Goal: Information Seeking & Learning: Compare options

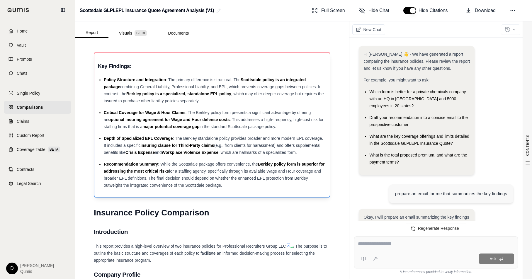
scroll to position [840, 0]
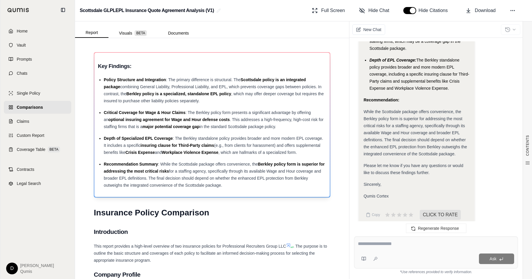
click at [247, 160] on ul "Policy Structure and Integration : The primary difference is structural. The Sc…" at bounding box center [212, 132] width 229 height 113
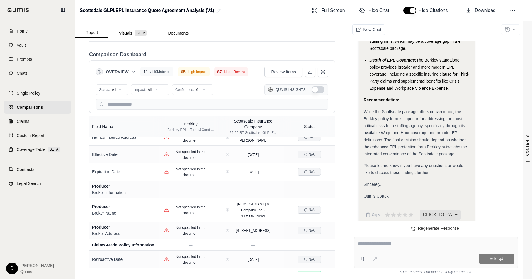
scroll to position [0, 0]
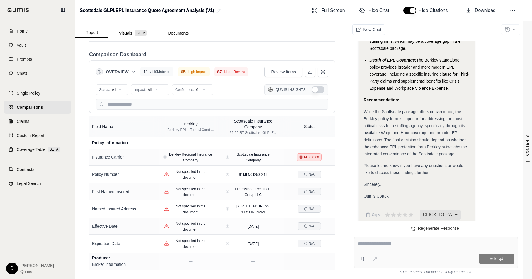
click at [417, 116] on span "While the Scottsdale package offers convenience, the Berkley policy form is sup…" at bounding box center [416, 132] width 104 height 47
click at [422, 123] on div "While the Scottsdale package offers convenience, the Berkley policy form is sup…" at bounding box center [417, 132] width 106 height 49
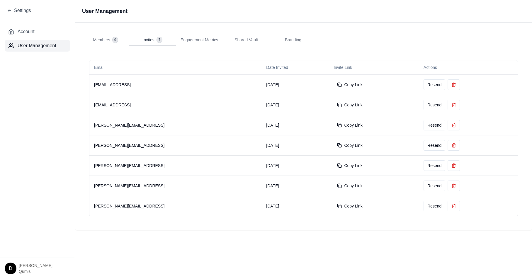
click at [154, 41] on span "Invites" at bounding box center [149, 40] width 12 height 6
click at [199, 37] on span "Engagement Metrics" at bounding box center [200, 40] width 38 height 6
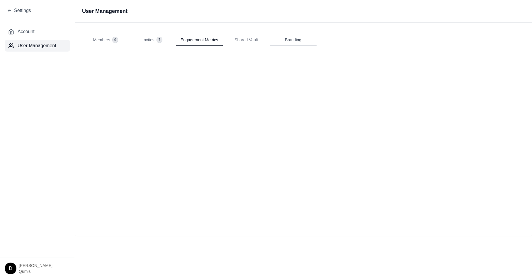
click at [290, 43] on button "Branding" at bounding box center [293, 40] width 47 height 12
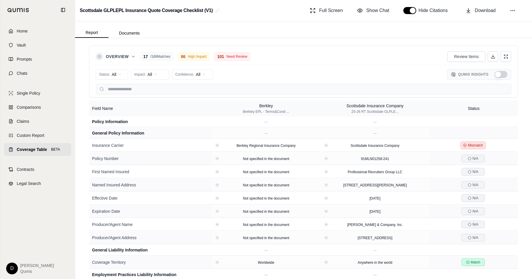
click at [166, 40] on div "Overview 17 / 188 Matches 86 High Impact 101 Need Review Review Items Status: A…" at bounding box center [303, 158] width 457 height 241
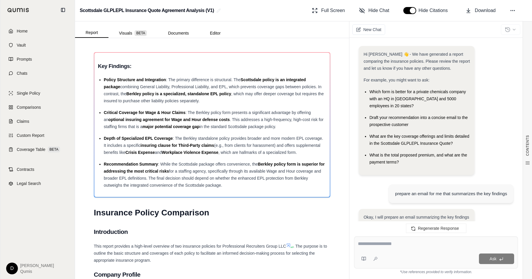
scroll to position [840, 0]
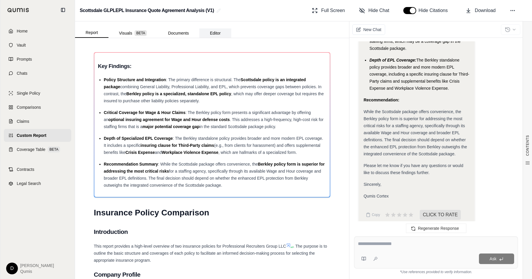
click at [217, 35] on button "Editor" at bounding box center [215, 32] width 32 height 9
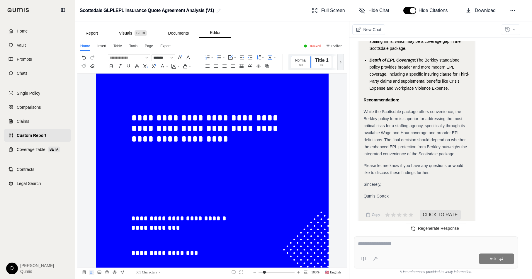
scroll to position [0, 0]
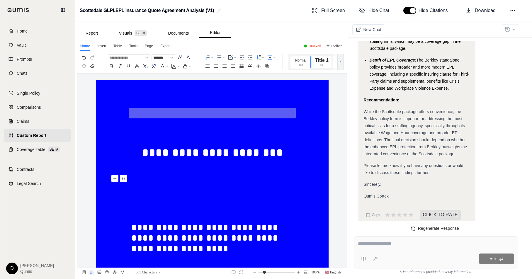
click at [229, 178] on p at bounding box center [212, 182] width 162 height 11
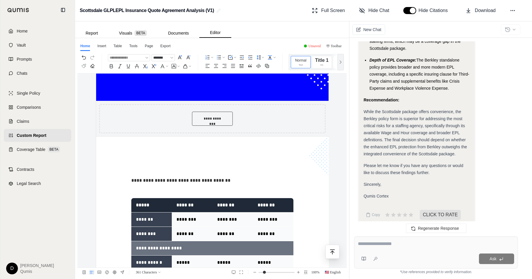
scroll to position [380, 0]
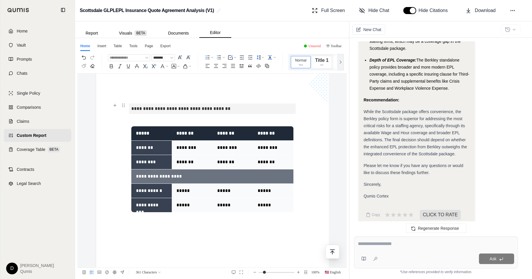
click at [152, 110] on p "**********" at bounding box center [212, 109] width 162 height 11
click at [168, 111] on p "**********" at bounding box center [212, 109] width 162 height 11
click at [154, 118] on p at bounding box center [212, 119] width 162 height 11
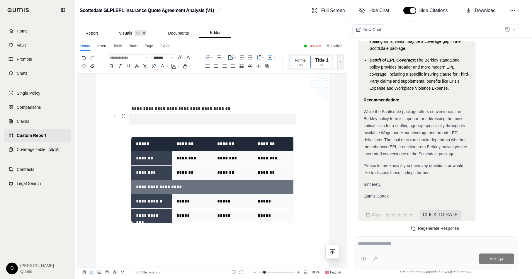
click at [139, 119] on p at bounding box center [212, 119] width 162 height 11
drag, startPoint x: 180, startPoint y: 119, endPoint x: 132, endPoint y: 119, distance: 48.1
click at [131, 119] on p "**********" at bounding box center [212, 119] width 162 height 11
click at [90, 107] on use "button" at bounding box center [90, 107] width 5 height 5
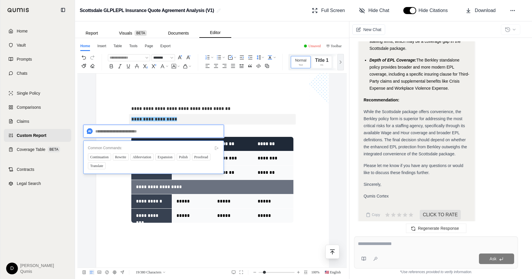
click at [103, 132] on textarea at bounding box center [153, 131] width 141 height 13
type textarea "**********"
click at [215, 131] on span "Send" at bounding box center [215, 131] width 7 height 6
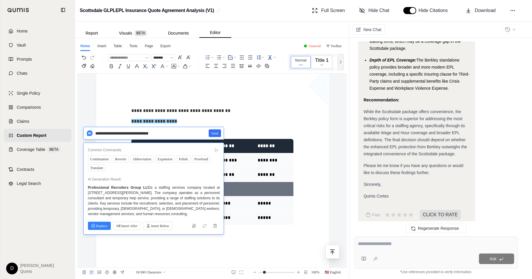
scroll to position [378, 0]
click at [97, 227] on span "Replace" at bounding box center [99, 226] width 16 height 6
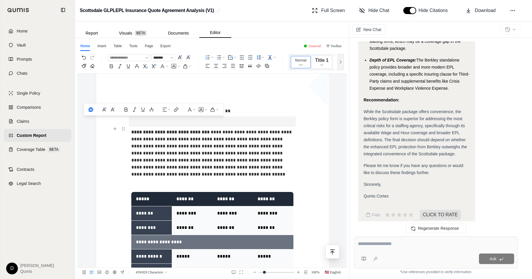
click at [182, 161] on span "**********" at bounding box center [212, 153] width 162 height 47
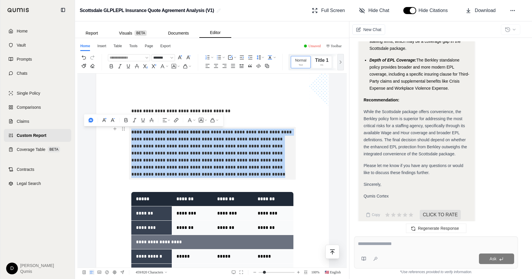
drag, startPoint x: 178, startPoint y: 175, endPoint x: 131, endPoint y: 134, distance: 62.4
click at [131, 134] on p "**********" at bounding box center [212, 153] width 162 height 53
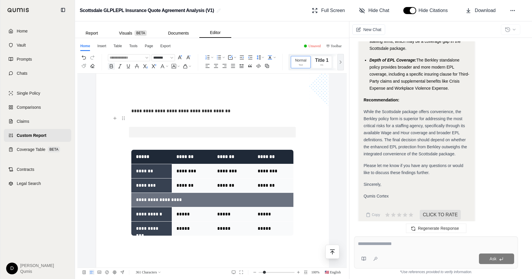
click at [160, 122] on p at bounding box center [212, 121] width 162 height 11
click at [155, 135] on p at bounding box center [212, 132] width 162 height 11
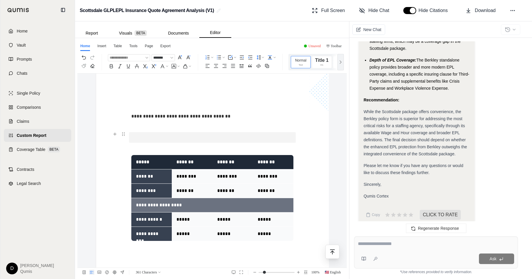
scroll to position [380, 0]
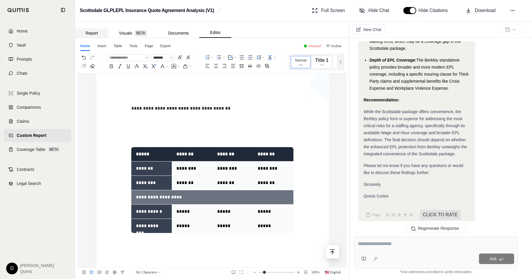
click at [84, 34] on button "Report" at bounding box center [91, 32] width 33 height 9
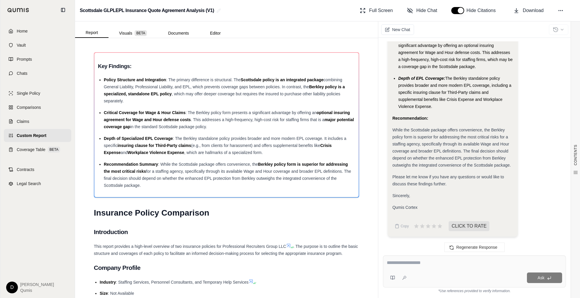
scroll to position [765, 0]
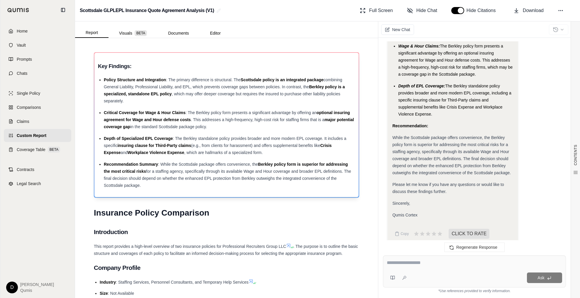
click at [241, 107] on ul "Policy Structure and Integration : The primary difference is structural. The Sc…" at bounding box center [226, 132] width 257 height 113
click at [156, 97] on div "Policy Structure and Integration : The primary difference is structural. The Sc…" at bounding box center [229, 90] width 251 height 28
click at [170, 95] on span "Berkley policy is a specialized, standalone EPL policy" at bounding box center [224, 90] width 241 height 12
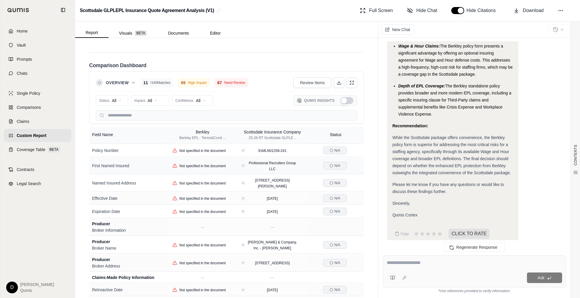
scroll to position [1, 0]
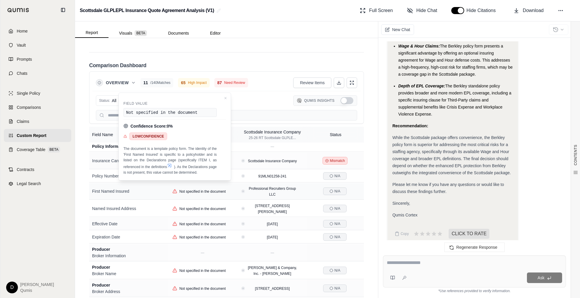
click at [163, 188] on div "First Named Insured" at bounding box center [128, 191] width 73 height 6
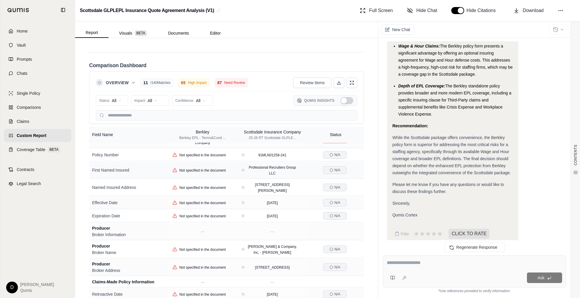
scroll to position [23, 0]
click at [228, 183] on button at bounding box center [229, 186] width 6 height 6
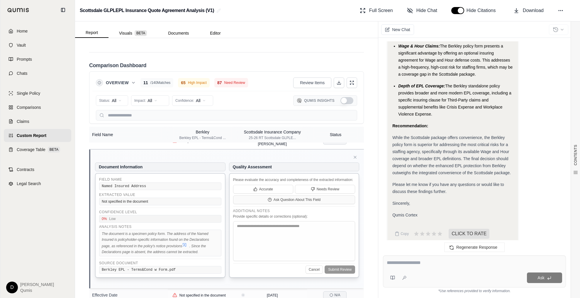
scroll to position [64, 0]
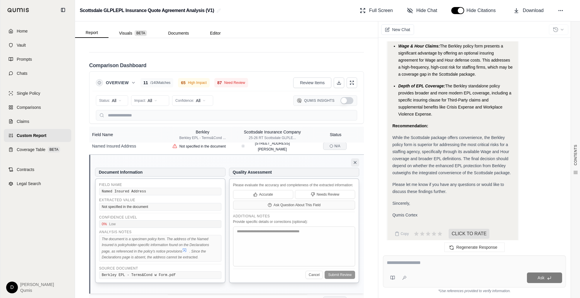
click at [357, 160] on icon at bounding box center [355, 162] width 5 height 5
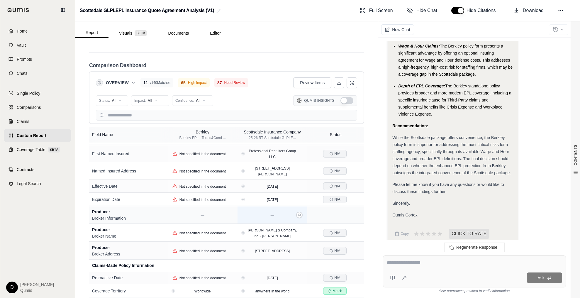
scroll to position [38, 0]
click at [115, 94] on html "Home Vault Prompts Chats Single Policy Comparisons Claims Custom Report Coverag…" at bounding box center [290, 149] width 580 height 298
click at [152, 95] on div "Status: All Impact: All Confidence: All Qumis Insights" at bounding box center [226, 101] width 261 height 12
click at [146, 95] on html "Home Vault Prompts Chats Single Policy Comparisons Claims Custom Report Coverag…" at bounding box center [290, 149] width 580 height 298
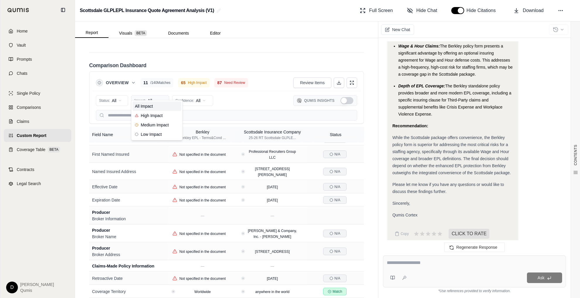
click at [146, 95] on html "Home Vault Prompts Chats Single Policy Comparisons Claims Custom Report Coverag…" at bounding box center [290, 149] width 580 height 298
click at [182, 92] on html "Home Vault Prompts Chats Single Policy Comparisons Claims Custom Report Coverag…" at bounding box center [290, 149] width 580 height 298
click at [235, 95] on div "Status: All Impact: All Confidence: All Qumis Insights" at bounding box center [226, 101] width 261 height 12
click at [131, 169] on div "Named Insured Address" at bounding box center [128, 172] width 73 height 6
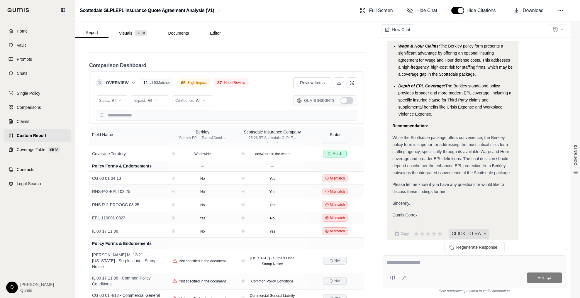
scroll to position [182, 0]
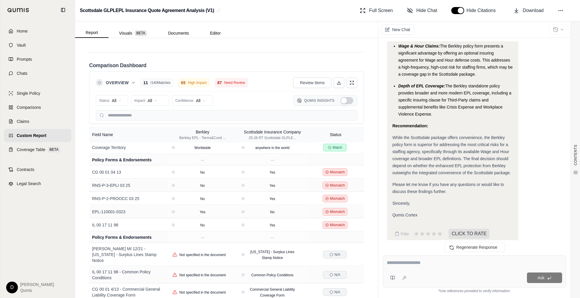
click at [351, 97] on button "Show Qumis Insights" at bounding box center [347, 100] width 13 height 7
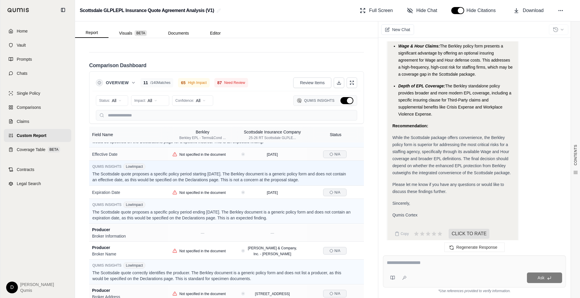
scroll to position [424, 0]
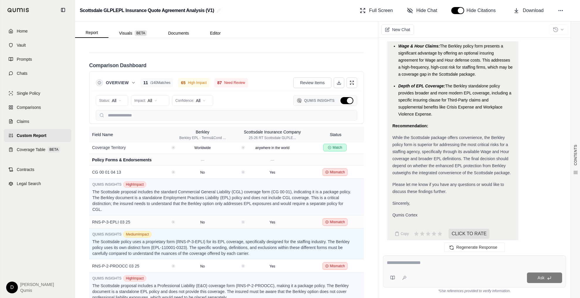
click at [351, 97] on button "Hide Qumis Insights" at bounding box center [347, 100] width 13 height 7
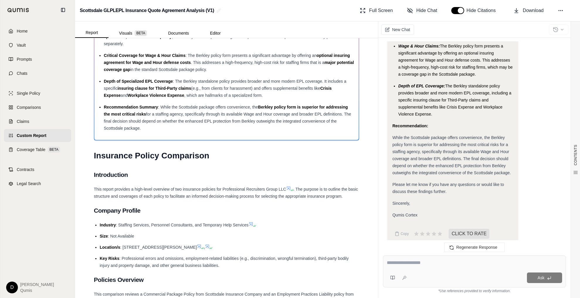
scroll to position [0, 0]
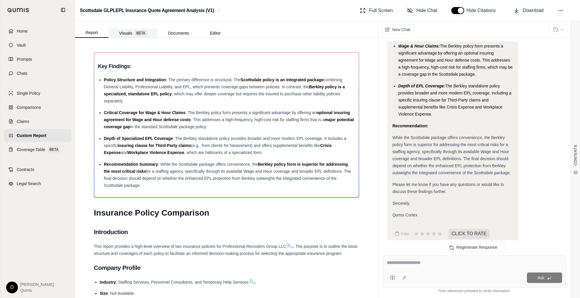
click at [132, 32] on button "Visuals BETA" at bounding box center [133, 32] width 49 height 9
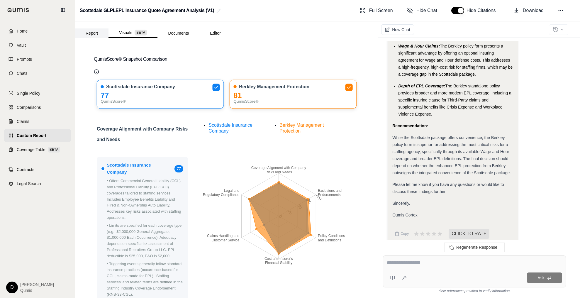
click at [96, 35] on button "Report" at bounding box center [91, 32] width 33 height 9
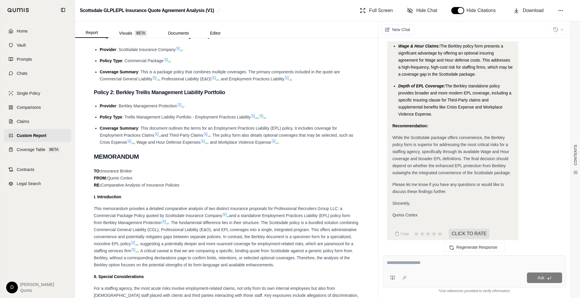
scroll to position [349, 0]
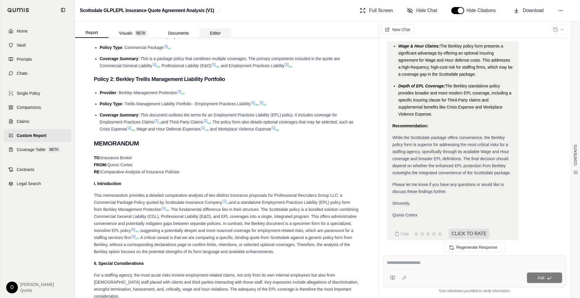
click at [215, 32] on button "Editor" at bounding box center [215, 32] width 32 height 9
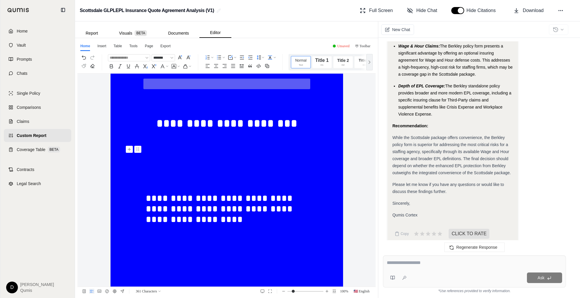
scroll to position [0, 0]
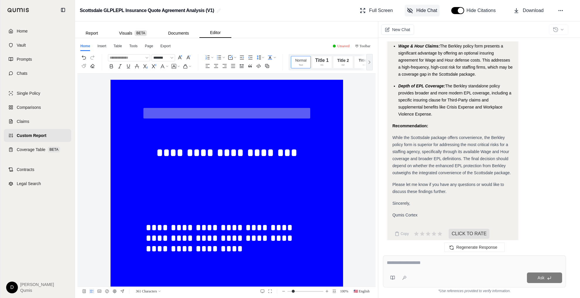
click at [420, 9] on span "Hide Chat" at bounding box center [427, 10] width 21 height 7
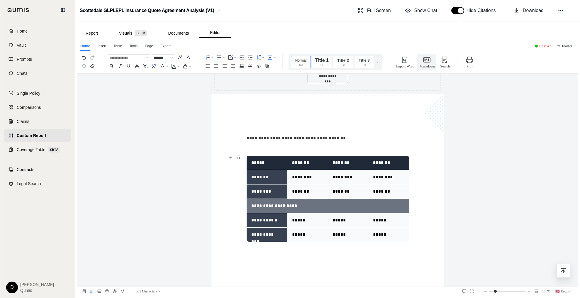
scroll to position [351, 0]
click at [248, 138] on p "**********" at bounding box center [328, 138] width 162 height 11
drag, startPoint x: 343, startPoint y: 137, endPoint x: 247, endPoint y: 137, distance: 96.5
click at [247, 137] on p "**********" at bounding box center [328, 138] width 162 height 11
click at [229, 125] on use "button" at bounding box center [231, 126] width 5 height 5
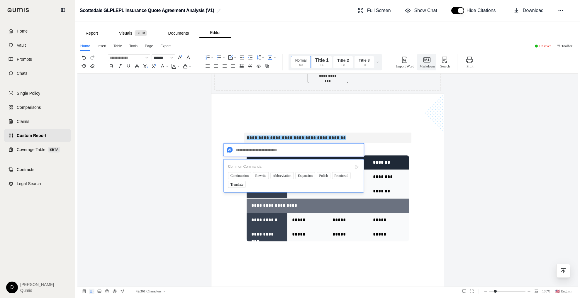
click at [253, 150] on textarea at bounding box center [294, 149] width 141 height 13
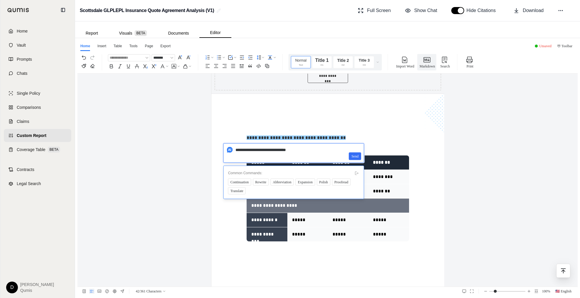
type textarea "**********"
click at [357, 157] on span "Send" at bounding box center [355, 156] width 7 height 6
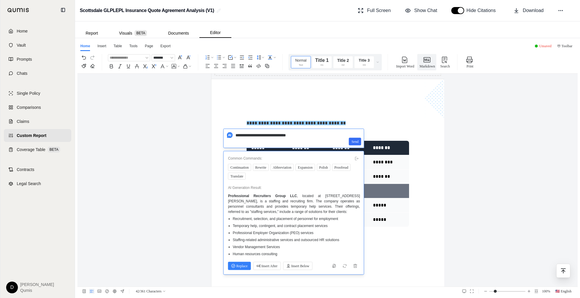
scroll to position [366, 0]
click at [243, 267] on span "Replace" at bounding box center [239, 266] width 16 height 6
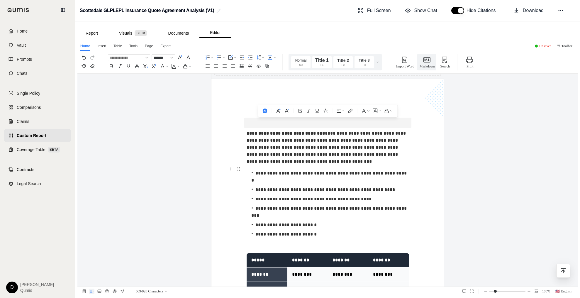
click at [327, 225] on ul "**********" at bounding box center [328, 204] width 162 height 74
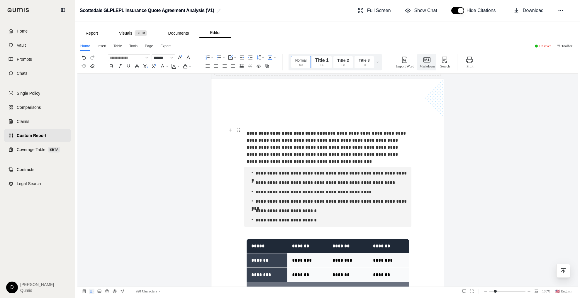
click at [266, 146] on p "**********" at bounding box center [328, 147] width 162 height 39
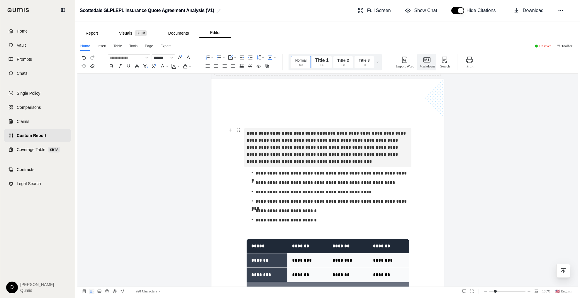
drag, startPoint x: 260, startPoint y: 142, endPoint x: 297, endPoint y: 162, distance: 42.7
click at [297, 162] on p "**********" at bounding box center [328, 147] width 162 height 39
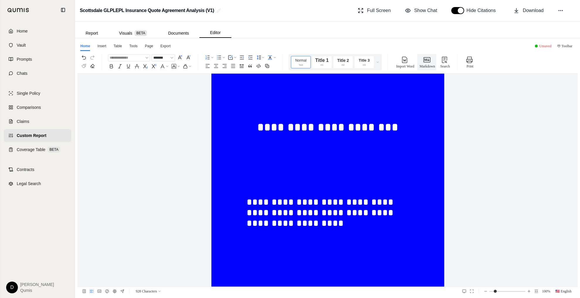
scroll to position [0, 0]
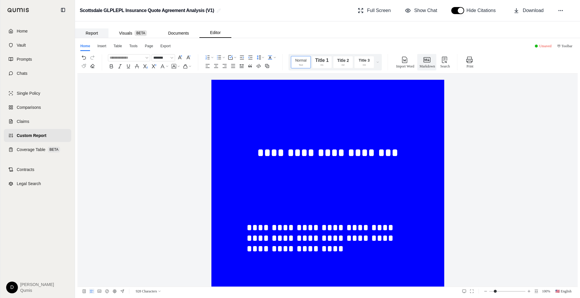
click at [89, 34] on button "Report" at bounding box center [91, 32] width 33 height 9
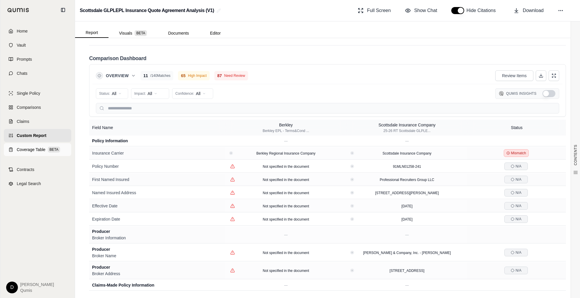
click at [33, 149] on span "Coverage Table" at bounding box center [31, 150] width 29 height 6
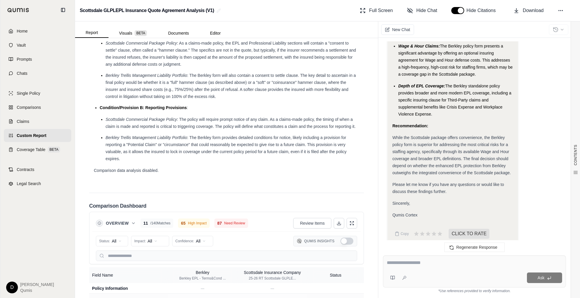
scroll to position [1240, 0]
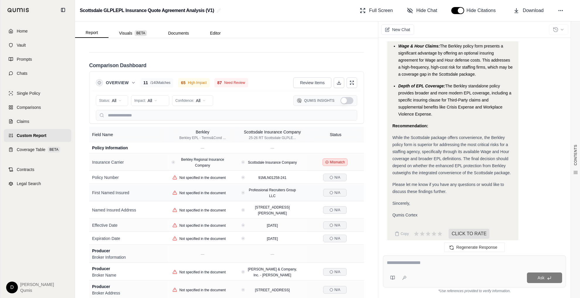
click at [117, 190] on div "First Named Insured" at bounding box center [128, 193] width 73 height 6
click at [449, 154] on div "While the Scottsdale package offers convenience, the Berkley policy form is sup…" at bounding box center [453, 155] width 121 height 42
click at [455, 147] on div "While the Scottsdale package offers convenience, the Berkley policy form is sup…" at bounding box center [453, 155] width 121 height 42
click at [36, 172] on link "Contracts" at bounding box center [37, 169] width 67 height 13
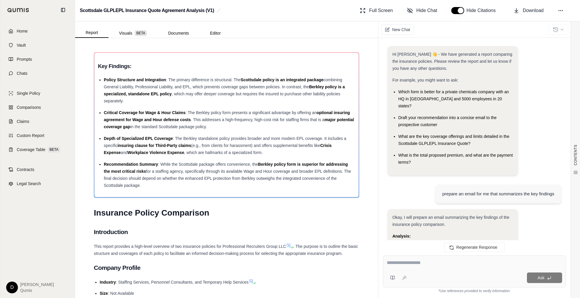
scroll to position [765, 0]
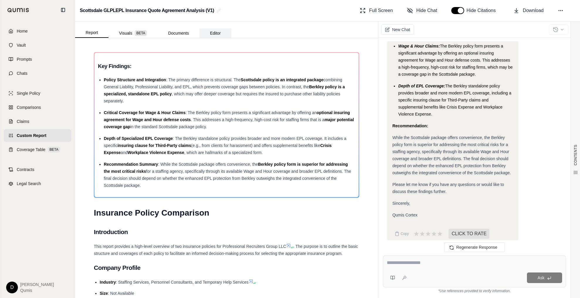
click at [216, 33] on button "Editor" at bounding box center [215, 32] width 32 height 9
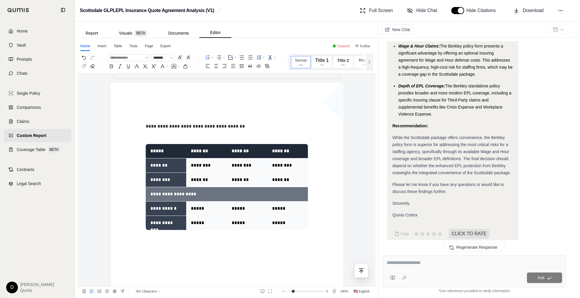
scroll to position [362, 0]
click at [220, 131] on p "**********" at bounding box center [227, 126] width 162 height 11
click at [176, 135] on p at bounding box center [227, 137] width 162 height 11
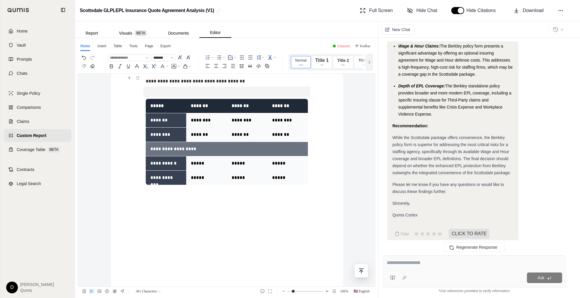
scroll to position [407, 0]
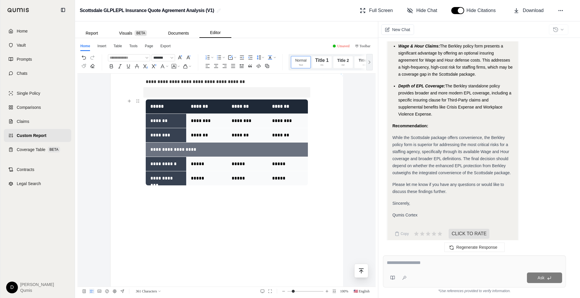
click at [159, 203] on div "**********" at bounding box center [227, 20] width 233 height 694
click at [154, 195] on div "**********" at bounding box center [227, 20] width 233 height 694
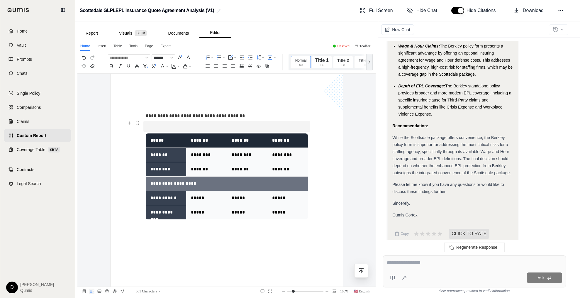
click at [151, 127] on p at bounding box center [227, 126] width 162 height 11
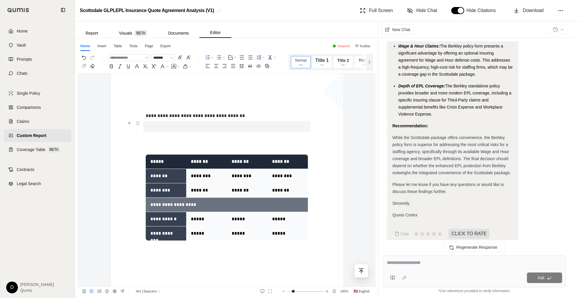
click at [155, 126] on p at bounding box center [227, 126] width 162 height 11
click at [148, 126] on p "****" at bounding box center [227, 126] width 162 height 11
click at [84, 113] on icon "button" at bounding box center [86, 114] width 5 height 5
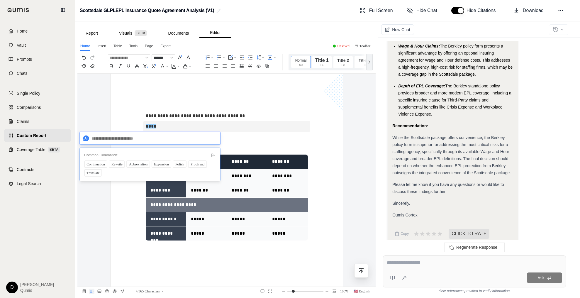
click at [116, 138] on textarea at bounding box center [150, 138] width 141 height 13
type textarea "**********"
click at [216, 138] on button "Send" at bounding box center [211, 139] width 12 height 8
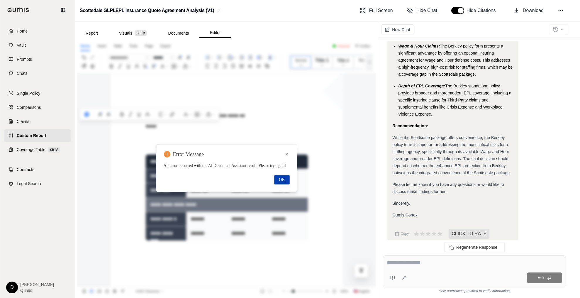
click at [280, 183] on span "OK" at bounding box center [282, 180] width 6 height 6
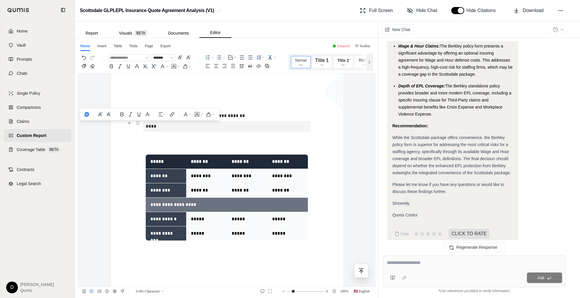
click at [151, 126] on span "***" at bounding box center [150, 126] width 8 height 4
click at [156, 126] on p "****" at bounding box center [227, 126] width 162 height 11
drag, startPoint x: 158, startPoint y: 127, endPoint x: 143, endPoint y: 127, distance: 15.5
click at [143, 127] on div "**********" at bounding box center [227, 54] width 233 height 694
click at [84, 116] on use "button" at bounding box center [86, 114] width 5 height 5
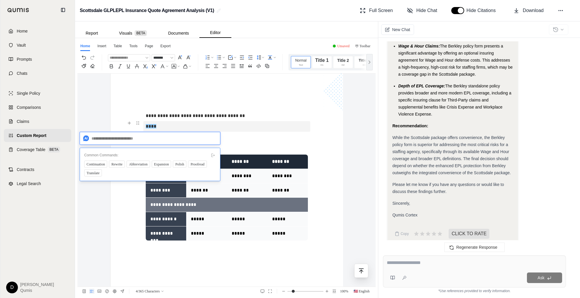
click at [105, 144] on textarea at bounding box center [150, 138] width 141 height 13
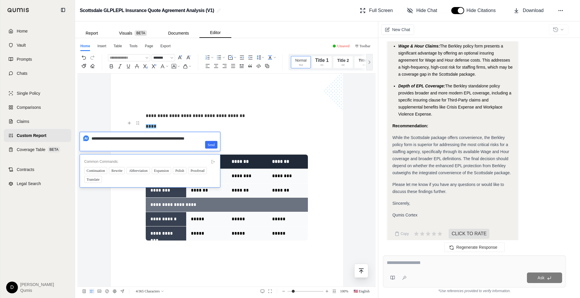
type textarea "**********"
click at [211, 145] on span "Send" at bounding box center [211, 145] width 7 height 6
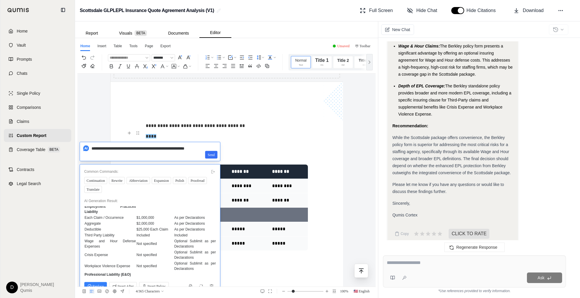
scroll to position [14, 0]
drag, startPoint x: 157, startPoint y: 228, endPoint x: 157, endPoint y: 210, distance: 18.2
click at [157, 218] on td "$1,000,000" at bounding box center [155, 218] width 38 height 6
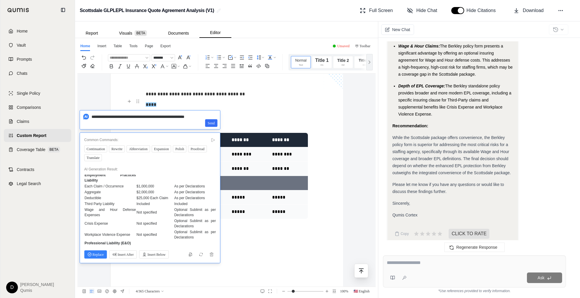
scroll to position [400, 0]
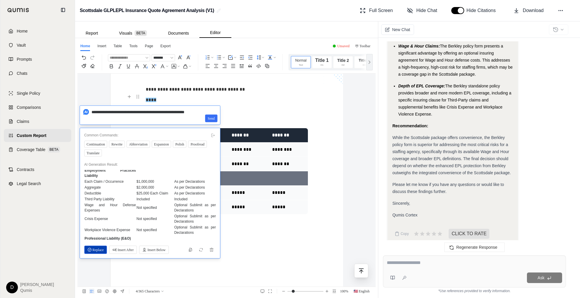
click at [100, 250] on span "Replace" at bounding box center [95, 250] width 16 height 6
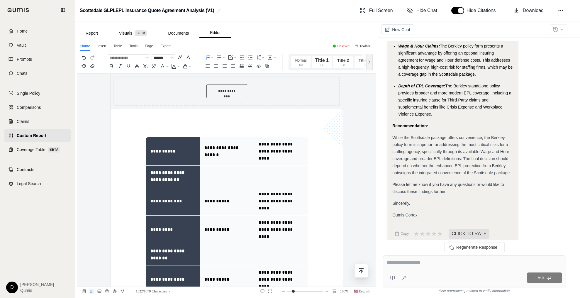
scroll to position [1068, 0]
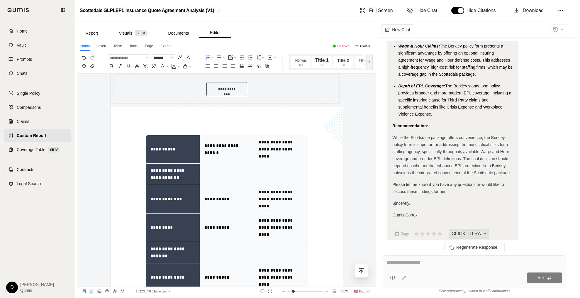
click at [224, 225] on span "**********" at bounding box center [216, 227] width 25 height 4
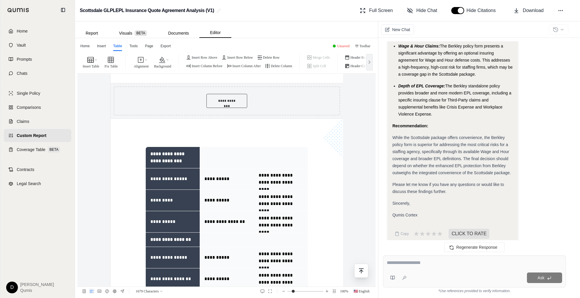
scroll to position [682, 0]
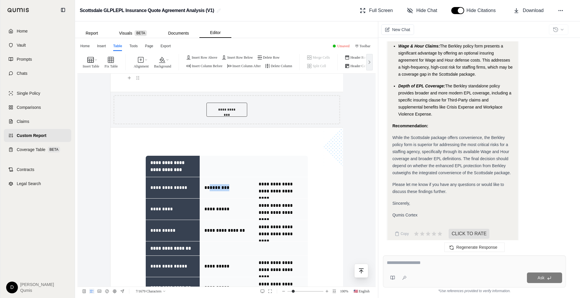
drag, startPoint x: 230, startPoint y: 189, endPoint x: 209, endPoint y: 189, distance: 20.8
click at [209, 189] on p "** ********" at bounding box center [226, 187] width 45 height 7
click at [210, 189] on span "********" at bounding box center [220, 187] width 20 height 4
click at [229, 189] on p "**********" at bounding box center [226, 187] width 45 height 7
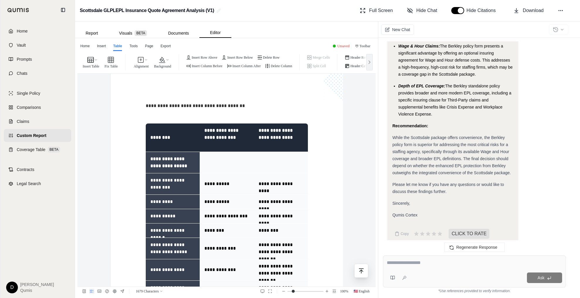
scroll to position [387, 0]
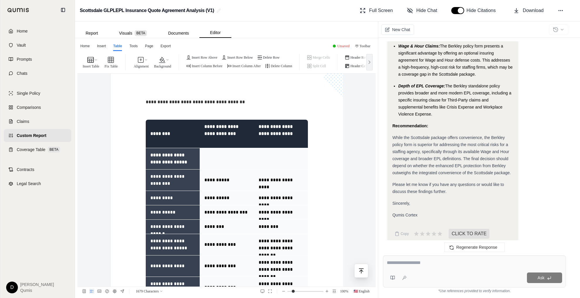
click at [407, 265] on textarea at bounding box center [474, 262] width 175 height 7
type textarea "**********"
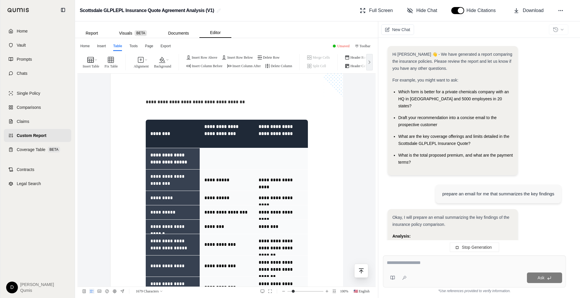
scroll to position [819, 0]
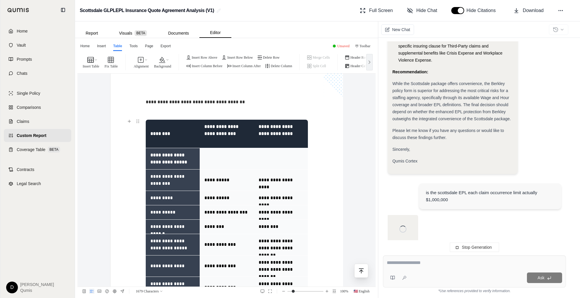
click at [230, 180] on p "**********" at bounding box center [226, 180] width 45 height 7
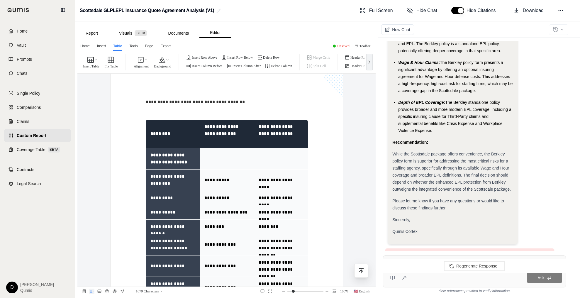
scroll to position [19, 0]
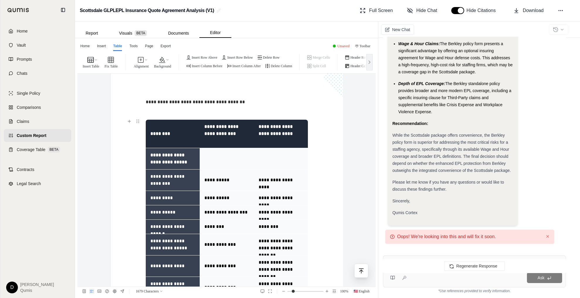
click at [227, 135] on p "**********" at bounding box center [226, 133] width 45 height 21
click at [9, 279] on html "**********" at bounding box center [290, 149] width 580 height 298
click at [18, 253] on link "Settings" at bounding box center [25, 252] width 48 height 9
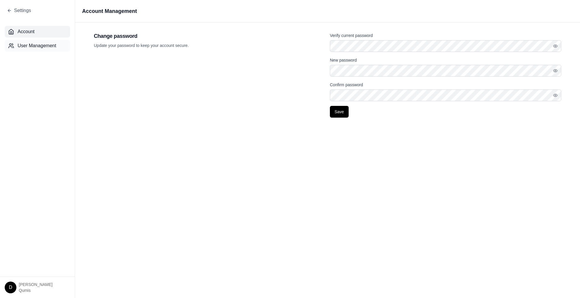
click at [32, 45] on span "User Management" at bounding box center [37, 45] width 39 height 7
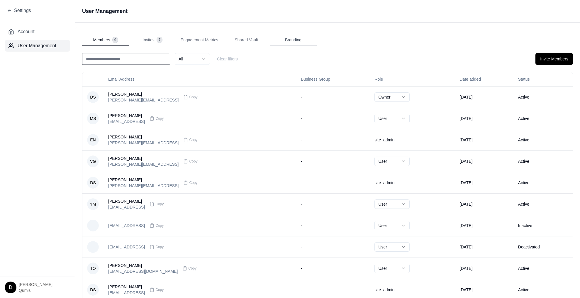
click at [298, 38] on span "Branding" at bounding box center [293, 40] width 16 height 6
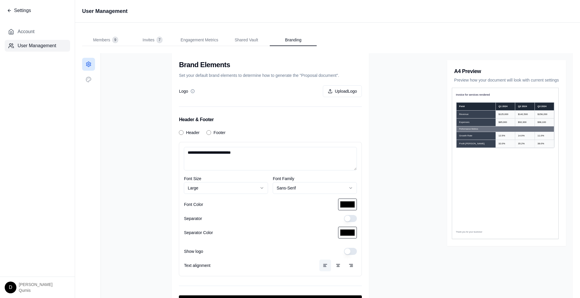
click at [14, 9] on span "Settings" at bounding box center [22, 10] width 17 height 7
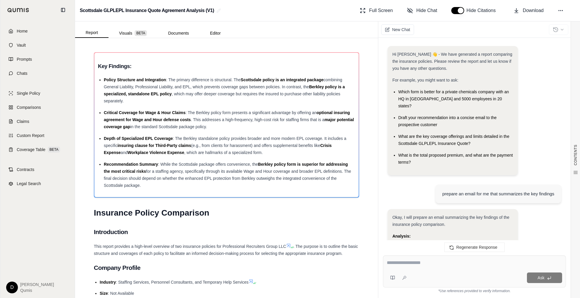
scroll to position [802, 0]
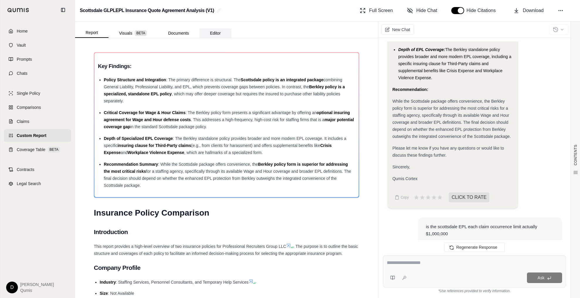
click at [215, 35] on button "Editor" at bounding box center [215, 32] width 32 height 9
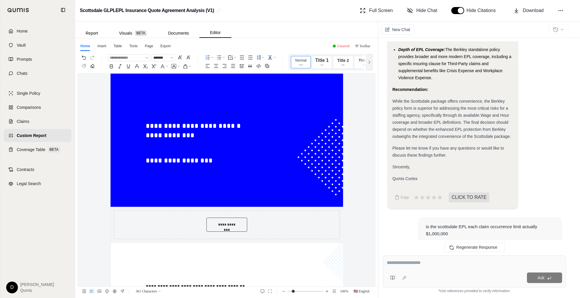
scroll to position [119, 0]
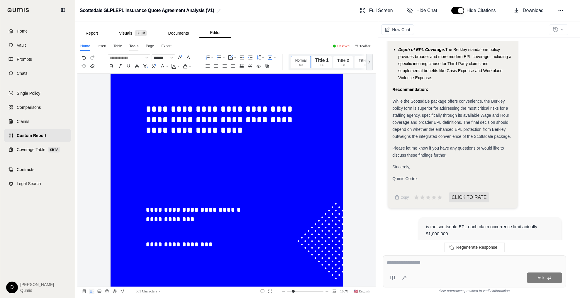
click at [134, 46] on div "Tools" at bounding box center [133, 47] width 9 height 8
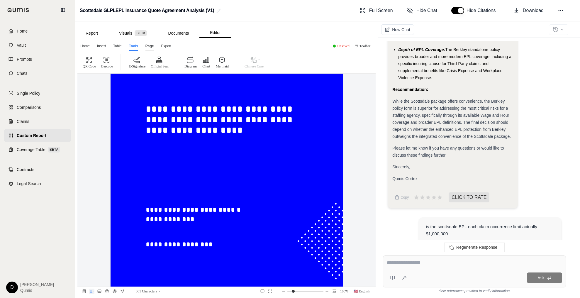
click at [147, 47] on div "Page" at bounding box center [150, 47] width 9 height 8
click at [119, 45] on div "Table" at bounding box center [117, 47] width 9 height 8
click at [103, 45] on div "Insert" at bounding box center [102, 47] width 10 height 8
click at [87, 46] on div "Home" at bounding box center [85, 47] width 10 height 8
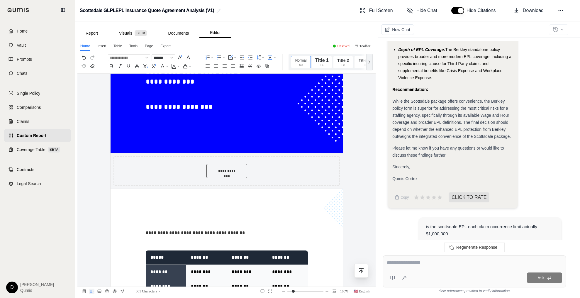
scroll to position [361, 0]
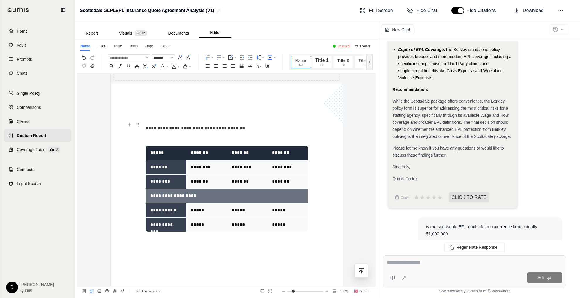
click at [203, 122] on p at bounding box center [227, 117] width 162 height 11
click at [195, 126] on p "**********" at bounding box center [227, 128] width 162 height 11
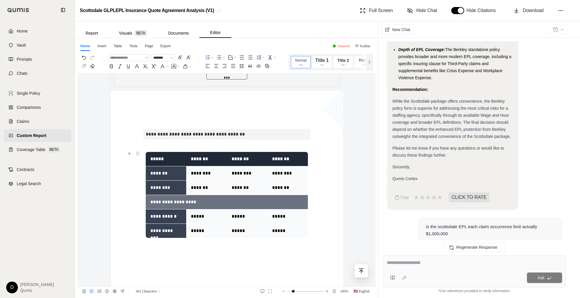
scroll to position [358, 0]
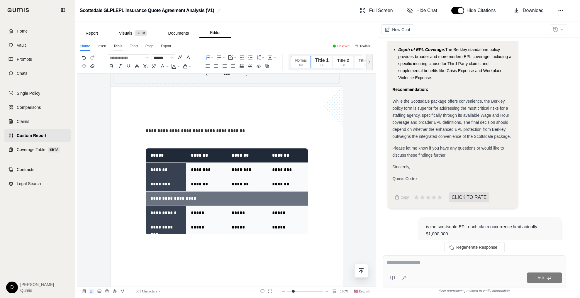
click at [120, 46] on div "Table" at bounding box center [118, 47] width 9 height 8
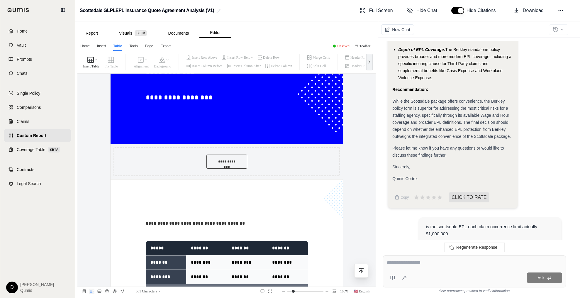
scroll to position [446, 0]
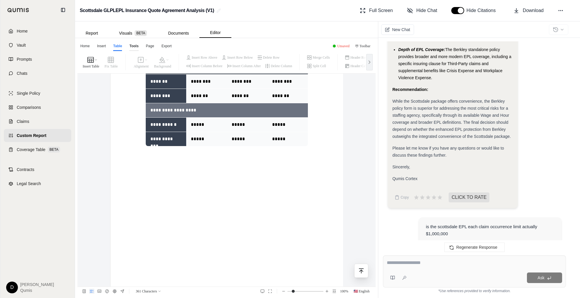
click at [135, 47] on div "Tools" at bounding box center [133, 47] width 9 height 8
click at [147, 45] on div "Page" at bounding box center [150, 47] width 9 height 8
click at [164, 47] on div "Export" at bounding box center [165, 47] width 11 height 8
click at [158, 62] on icon "button" at bounding box center [155, 59] width 7 height 7
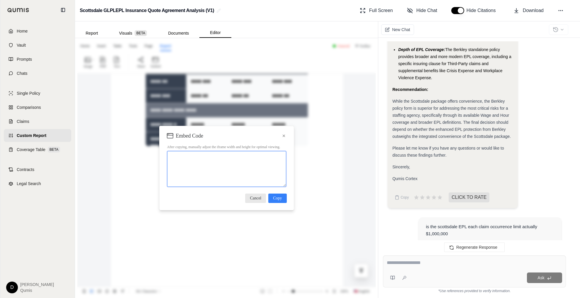
click at [227, 160] on textarea at bounding box center [226, 169] width 119 height 36
click at [285, 133] on icon at bounding box center [284, 136] width 5 height 6
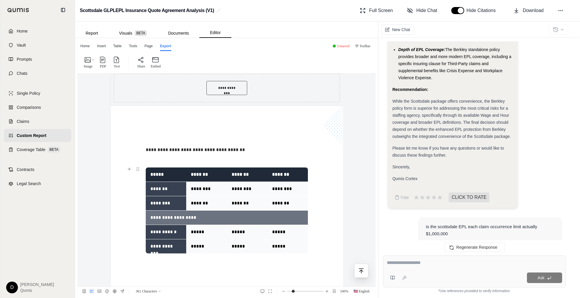
scroll to position [387, 0]
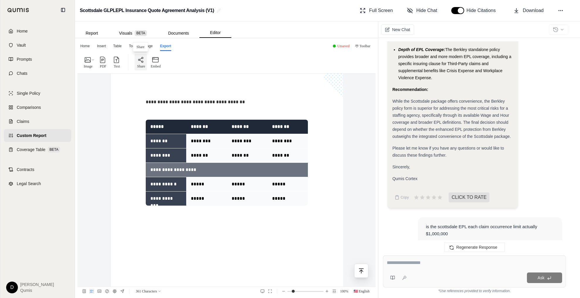
click at [141, 56] on icon "button" at bounding box center [140, 59] width 7 height 7
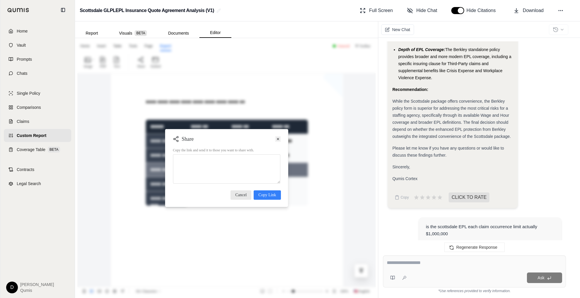
click at [278, 140] on icon at bounding box center [278, 139] width 5 height 6
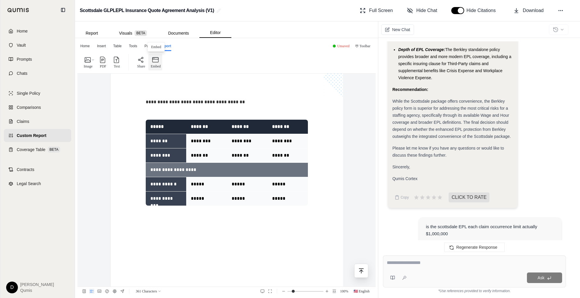
click at [155, 63] on div "Embed" at bounding box center [155, 62] width 11 height 14
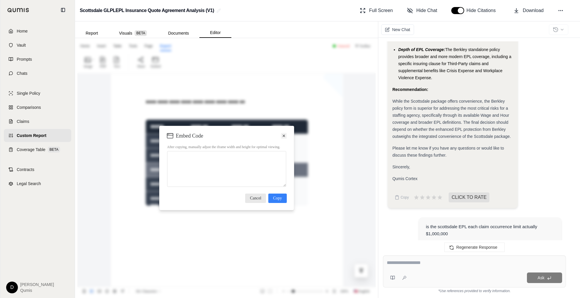
click at [285, 133] on icon at bounding box center [284, 136] width 5 height 6
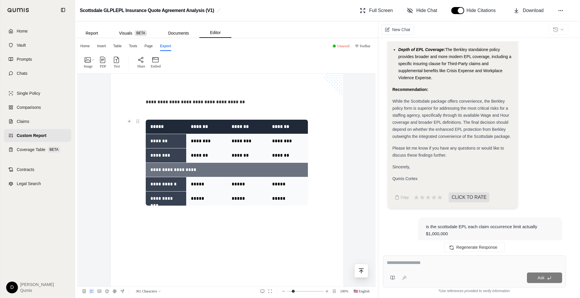
click at [208, 200] on p "*****" at bounding box center [206, 198] width 31 height 7
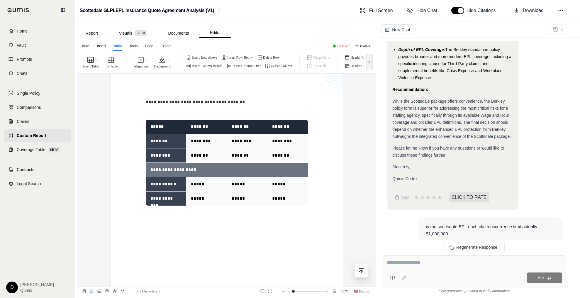
click at [431, 145] on div "Please let me know if you have any questions or would like to discuss these fin…" at bounding box center [453, 152] width 121 height 14
click at [426, 116] on span "While the Scottsdale package offers convenience, the Berkley policy form is sup…" at bounding box center [452, 119] width 119 height 40
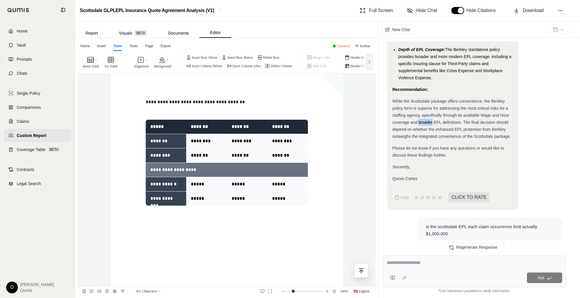
click at [426, 116] on span "While the Scottsdale package offers convenience, the Berkley policy form is sup…" at bounding box center [452, 119] width 119 height 40
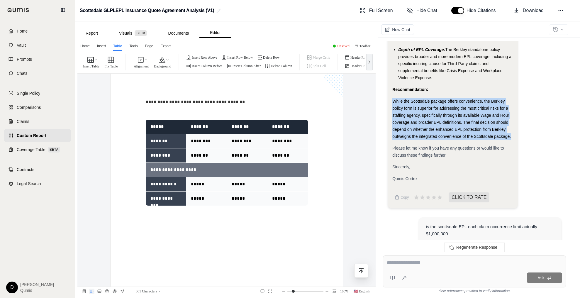
click at [442, 114] on span "While the Scottsdale package offers convenience, the Berkley policy form is sup…" at bounding box center [452, 119] width 119 height 40
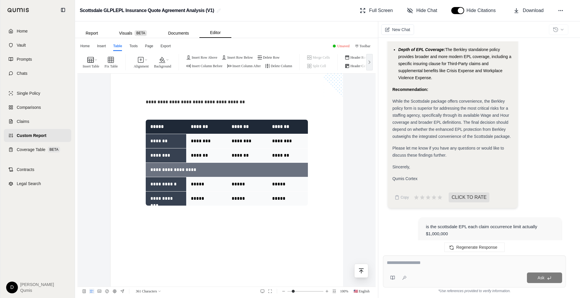
click at [442, 114] on span "While the Scottsdale package offers convenience, the Berkley policy form is sup…" at bounding box center [452, 119] width 119 height 40
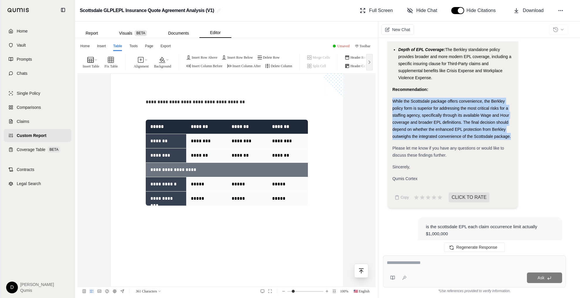
click at [456, 111] on div "While the Scottsdale package offers convenience, the Berkley policy form is sup…" at bounding box center [453, 119] width 121 height 42
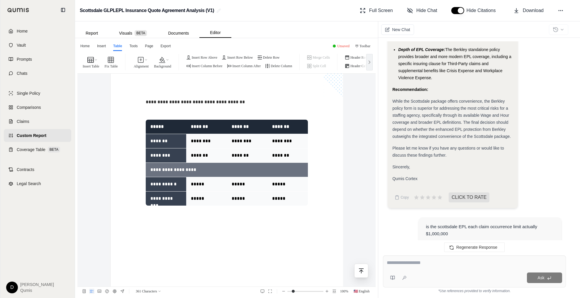
click at [456, 111] on div "While the Scottsdale package offers convenience, the Berkley policy form is sup…" at bounding box center [453, 119] width 121 height 42
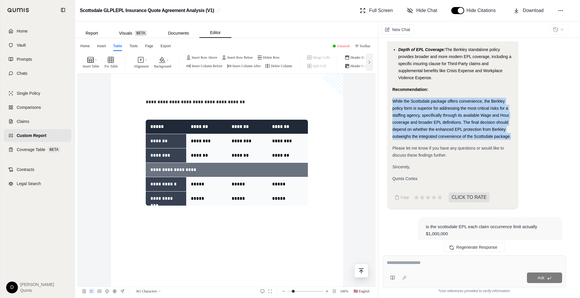
click at [471, 110] on span "While the Scottsdale package offers convenience, the Berkley policy form is sup…" at bounding box center [452, 119] width 119 height 40
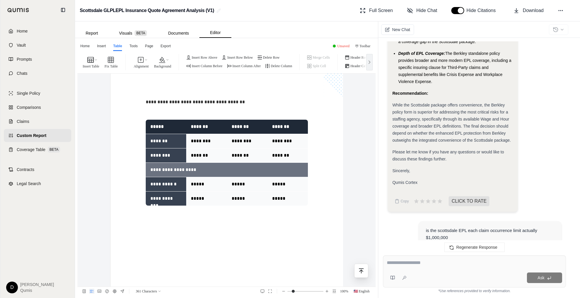
scroll to position [802, 0]
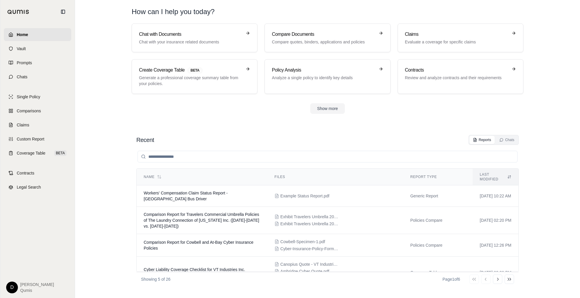
click at [273, 136] on div "Recent Reports Chats" at bounding box center [327, 140] width 383 height 10
click at [208, 128] on section "Recent Reports Chats Name Files Report Type Last modified Workers' Compensation…" at bounding box center [327, 210] width 500 height 175
click at [122, 70] on div "Chat with Documents Chat with your insurance related documents Compare Document…" at bounding box center [327, 68] width 411 height 90
click at [49, 82] on link "Chats" at bounding box center [37, 76] width 67 height 13
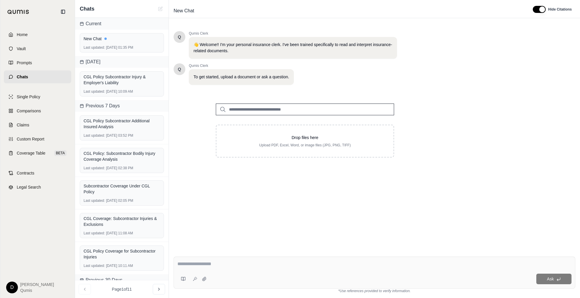
click at [197, 225] on textarea at bounding box center [374, 264] width 394 height 7
click at [248, 109] on input "search" at bounding box center [305, 110] width 178 height 12
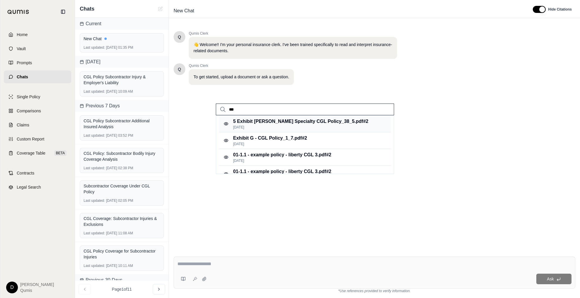
type input "***"
click at [268, 126] on p "[DATE]" at bounding box center [300, 127] width 135 height 5
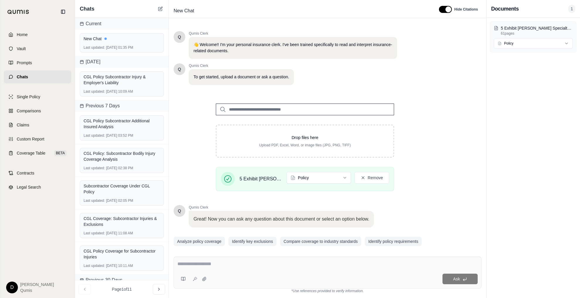
scroll to position [18, 0]
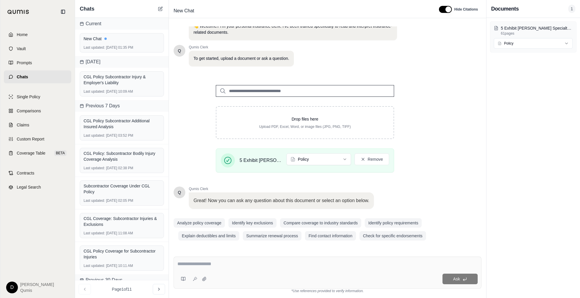
click at [226, 225] on textarea at bounding box center [327, 264] width 300 height 7
click at [251, 225] on textarea at bounding box center [327, 264] width 300 height 7
type textarea "**********"
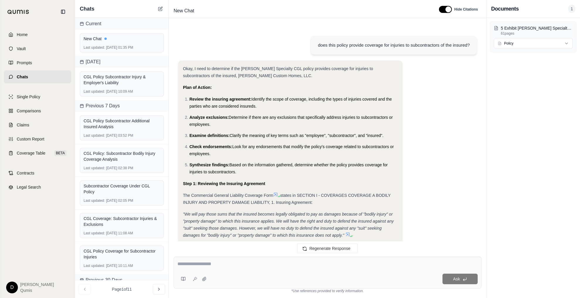
scroll to position [369, 0]
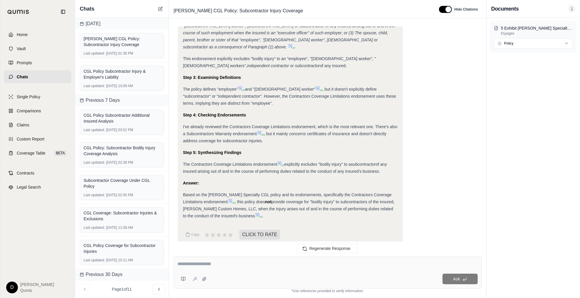
click at [268, 192] on span "Based on the [PERSON_NAME] Specialty CGL policy and its endorsements, specifica…" at bounding box center [287, 198] width 209 height 12
click at [291, 192] on span "Based on the [PERSON_NAME] Specialty CGL policy and its endorsements, specifica…" at bounding box center [287, 198] width 209 height 12
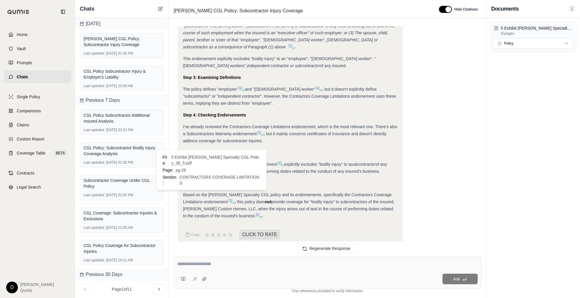
click at [228, 199] on icon at bounding box center [230, 201] width 5 height 5
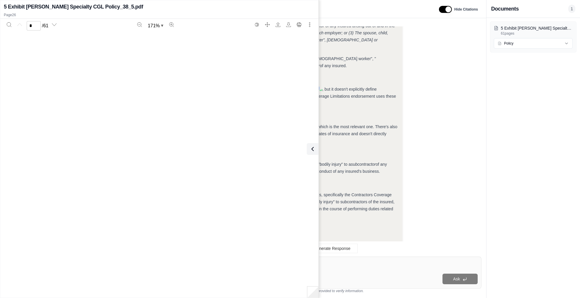
scroll to position [9908, 0]
type input "**"
click at [315, 150] on icon at bounding box center [311, 149] width 7 height 7
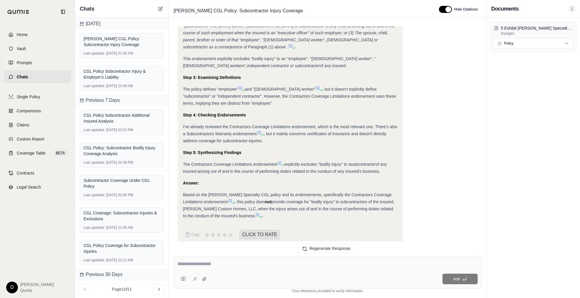
click at [272, 192] on span "Based on the Catlin Specialty CGL policy and its endorsements, specifically the…" at bounding box center [287, 198] width 209 height 12
click at [210, 225] on textarea at bounding box center [327, 264] width 300 height 7
click at [182, 225] on button at bounding box center [183, 279] width 12 height 12
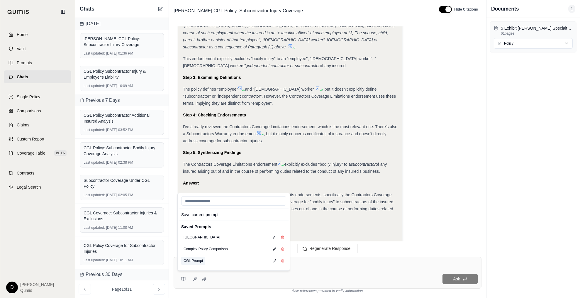
click at [195, 225] on button "CGL Prompt" at bounding box center [193, 261] width 24 height 8
type textarea "**********"
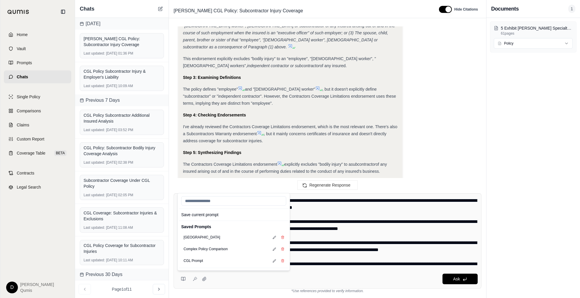
click at [319, 225] on textarea at bounding box center [327, 232] width 300 height 70
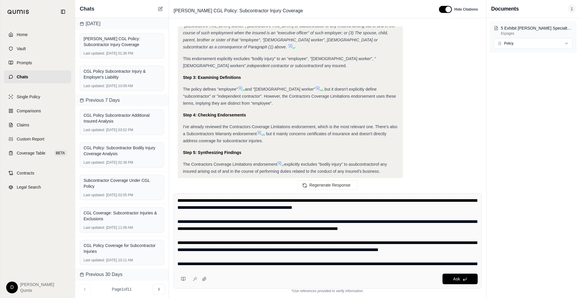
click at [294, 225] on textarea at bounding box center [327, 232] width 300 height 70
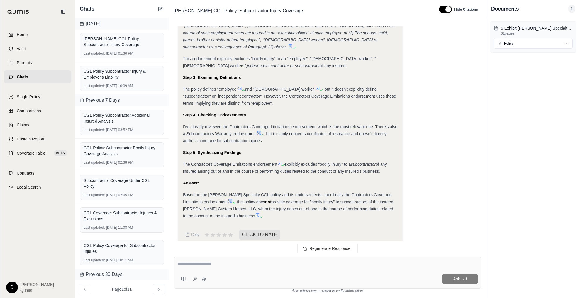
click at [217, 225] on textarea at bounding box center [327, 264] width 300 height 7
click at [208, 225] on textarea at bounding box center [327, 264] width 300 height 7
type textarea "**********"
click at [196, 225] on icon at bounding box center [195, 279] width 5 height 5
type textarea "**********"
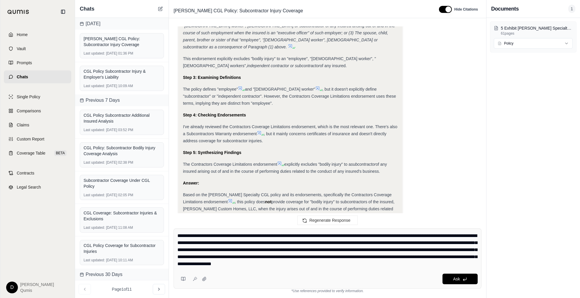
drag, startPoint x: 462, startPoint y: 263, endPoint x: 182, endPoint y: 236, distance: 281.5
click at [182, 225] on textarea "**********" at bounding box center [327, 249] width 300 height 35
click at [328, 225] on textarea "**********" at bounding box center [327, 249] width 300 height 35
drag, startPoint x: 437, startPoint y: 258, endPoint x: 392, endPoint y: 242, distance: 48.2
click at [392, 225] on textarea "**********" at bounding box center [327, 249] width 300 height 35
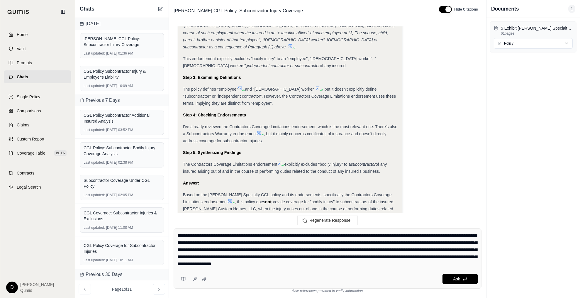
click at [392, 225] on textarea "**********" at bounding box center [327, 249] width 300 height 35
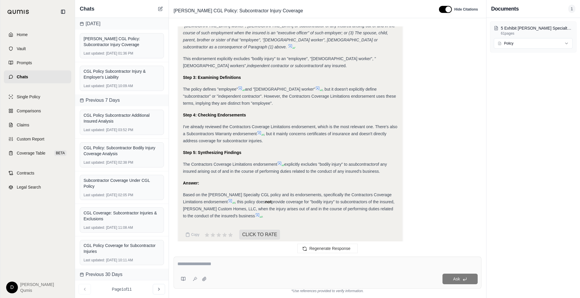
click at [337, 225] on textarea at bounding box center [327, 264] width 300 height 7
click at [327, 225] on textarea at bounding box center [327, 264] width 300 height 7
click at [263, 197] on div "Based on the Catlin Specialty CGL policy and its endorsements, specifically the…" at bounding box center [290, 205] width 215 height 28
click at [231, 111] on div "Step 4: Checking Endorsements" at bounding box center [290, 114] width 215 height 7
click at [21, 35] on span "Home" at bounding box center [22, 35] width 11 height 6
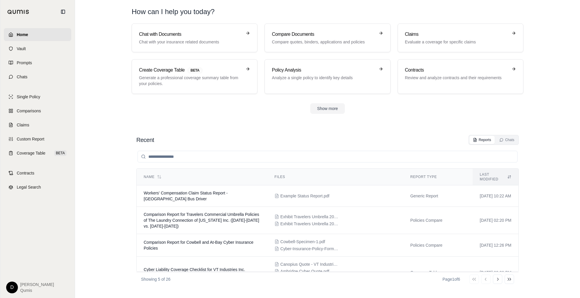
click at [238, 127] on section "Recent Reports Chats Name Files Report Type Last modified Workers' Compensation…" at bounding box center [327, 210] width 500 height 175
click at [187, 133] on div "Recent Reports Chats Name Files Report Type Last modified Workers' Compensation…" at bounding box center [328, 210] width 392 height 161
click at [38, 112] on span "Comparisons" at bounding box center [29, 111] width 24 height 6
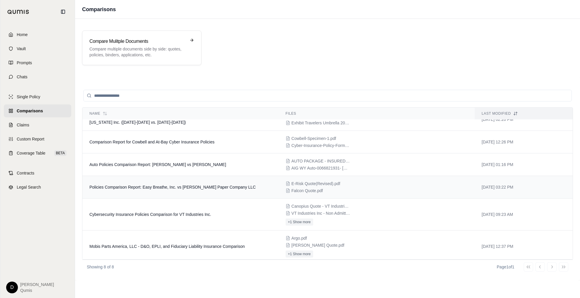
scroll to position [13, 0]
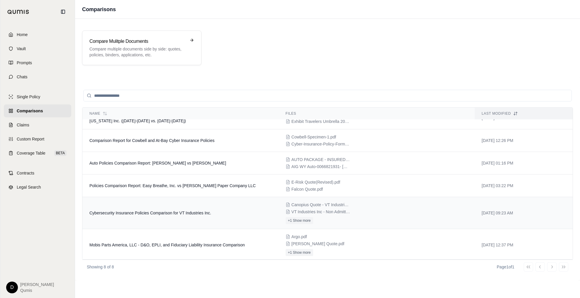
click at [192, 213] on span "Cybersecurity Insurance Policies Comparison for VT Industries Inc." at bounding box center [150, 213] width 122 height 5
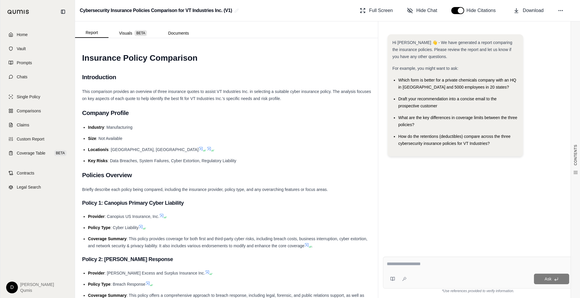
click at [223, 161] on span ": Data Breaches, System Failures, Cyber Extortion, Regulatory Liability" at bounding box center [172, 160] width 129 height 5
click at [180, 35] on button "Documents" at bounding box center [179, 32] width 42 height 9
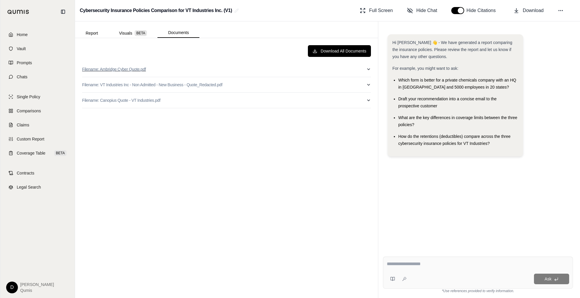
click at [179, 69] on button "Filename: Ambridge Cyber Quote.pdf" at bounding box center [226, 69] width 289 height 15
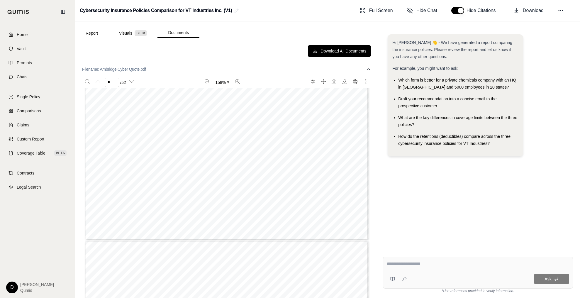
type input "*"
click at [87, 32] on button "Report" at bounding box center [91, 32] width 33 height 9
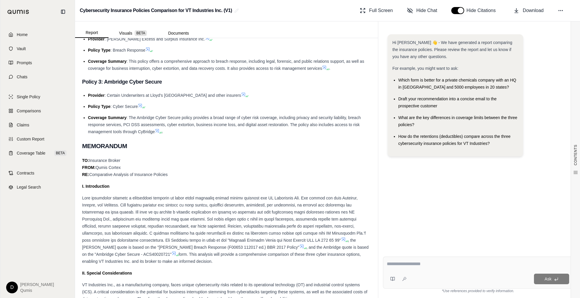
scroll to position [238, 0]
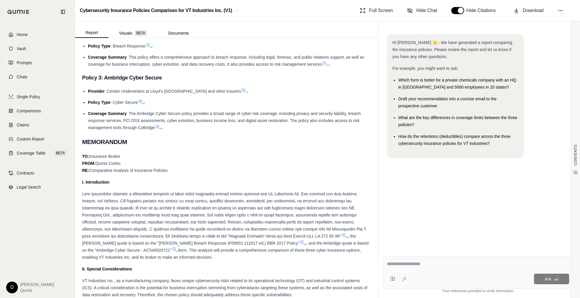
click at [280, 205] on div ", the Beazley quote is based on the "Beazley Breach Response (F00653 112017 ed.…" at bounding box center [226, 225] width 289 height 70
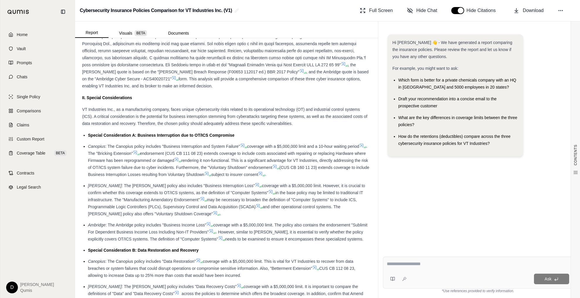
scroll to position [414, 0]
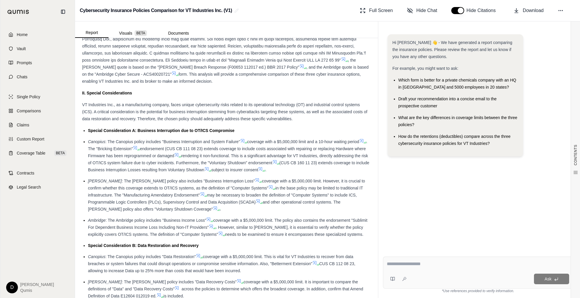
click at [200, 168] on span "(CUS CB 160 11 23) extends coverage to include Business Interruption Losses res…" at bounding box center [228, 166] width 281 height 12
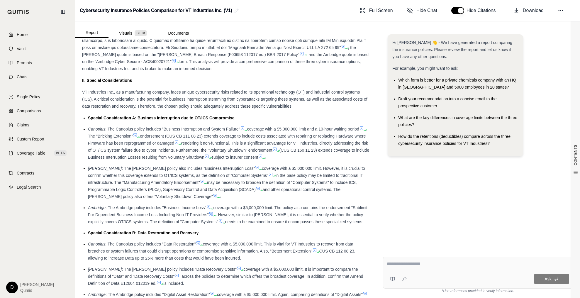
click at [194, 167] on span ": The Beazley policy also includes "Business Interruption Loss"" at bounding box center [188, 168] width 133 height 5
click at [437, 194] on div "Hi Dan 👋 - We have generated a report comparing the insurance policies. Please …" at bounding box center [478, 139] width 190 height 218
click at [418, 225] on textarea at bounding box center [478, 264] width 182 height 7
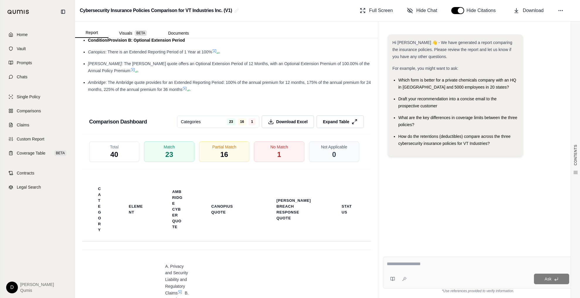
scroll to position [1457, 0]
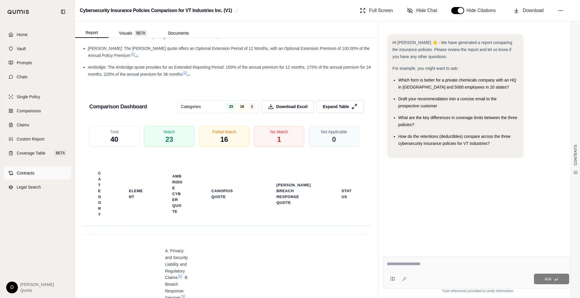
click at [43, 173] on link "Contracts" at bounding box center [37, 173] width 67 height 13
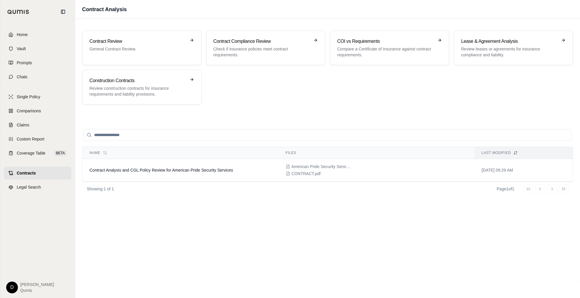
click at [265, 110] on div "Contract Review General Contract Review. Contract Compliance Review Check if in…" at bounding box center [327, 67] width 505 height 88
click at [203, 175] on td "Contract Analysis and CGL Policy Review for American Pride Security Services" at bounding box center [180, 170] width 196 height 23
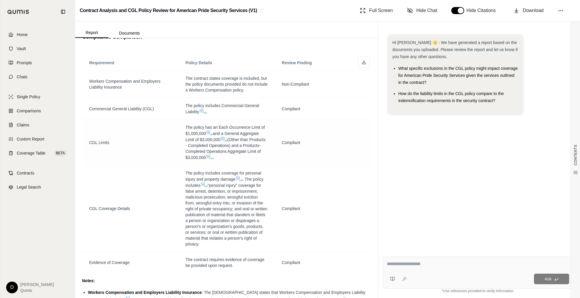
scroll to position [560, 0]
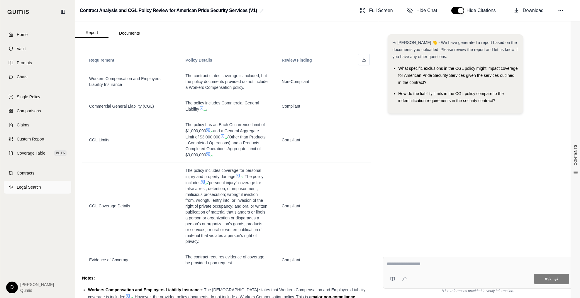
click at [26, 190] on link "Legal Search" at bounding box center [37, 187] width 67 height 13
click at [33, 173] on span "Contracts" at bounding box center [26, 173] width 18 height 6
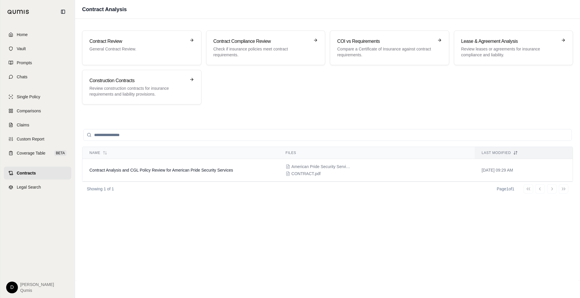
click at [241, 94] on div "Contract Review General Contract Review. Contract Compliance Review Check if in…" at bounding box center [327, 68] width 491 height 74
click at [295, 103] on div "Contract Review General Contract Review. Contract Compliance Review Check if in…" at bounding box center [327, 68] width 491 height 74
click at [320, 111] on div "Contract Review General Contract Review. Contract Compliance Review Check if in…" at bounding box center [327, 67] width 505 height 88
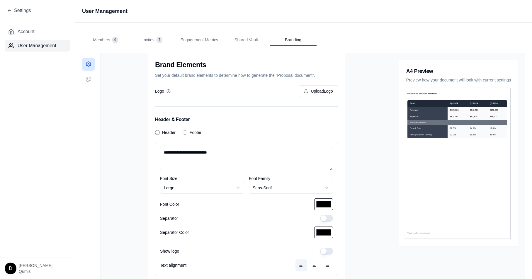
click at [368, 207] on div "**********" at bounding box center [247, 184] width 292 height 262
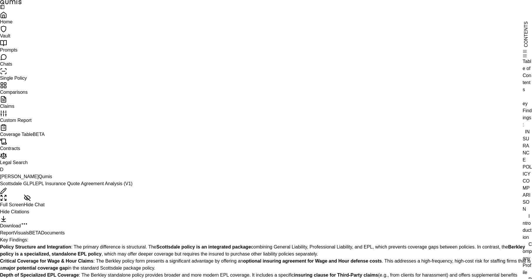
scroll to position [840, 0]
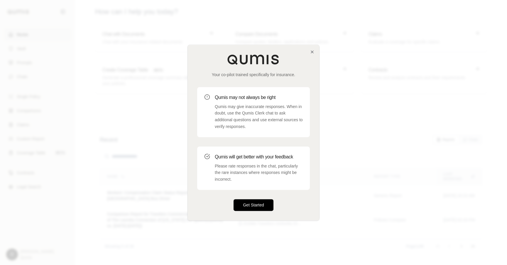
click at [254, 204] on button "Get Started" at bounding box center [254, 205] width 40 height 12
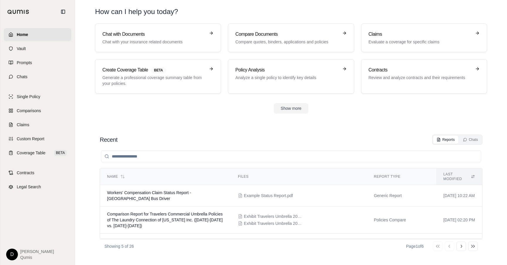
click at [265, 142] on div "Recent Reports Chats" at bounding box center [291, 140] width 383 height 10
click at [145, 51] on link "Chat with Documents Chat with your insurance related documents" at bounding box center [158, 37] width 126 height 29
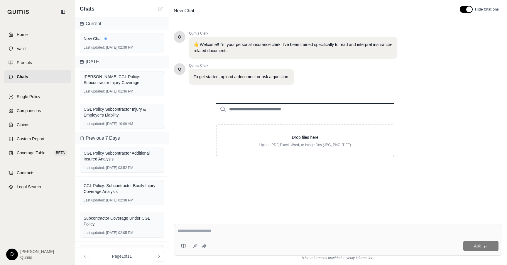
click at [254, 107] on input "search" at bounding box center [305, 110] width 178 height 12
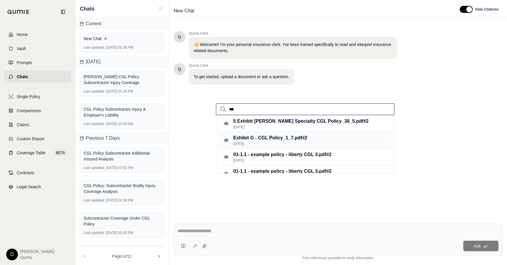
type input "***"
click at [267, 142] on p "[DATE]" at bounding box center [270, 144] width 74 height 5
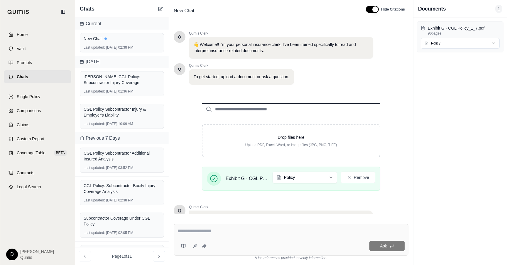
scroll to position [58, 0]
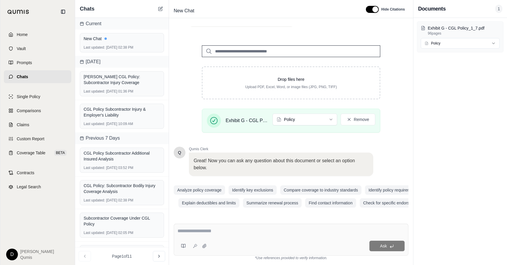
click at [247, 232] on textarea at bounding box center [290, 231] width 227 height 7
click at [198, 231] on textarea at bounding box center [290, 231] width 227 height 7
click at [181, 247] on icon at bounding box center [183, 246] width 5 height 5
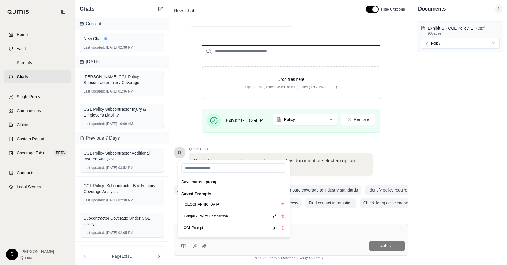
click at [324, 236] on div at bounding box center [290, 232] width 227 height 9
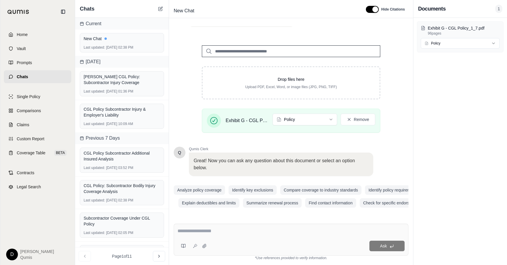
click at [204, 234] on textarea at bounding box center [290, 231] width 227 height 7
type textarea "**********"
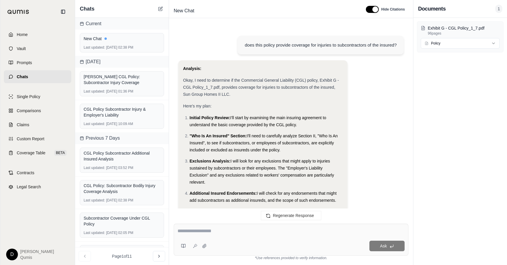
scroll to position [756, 0]
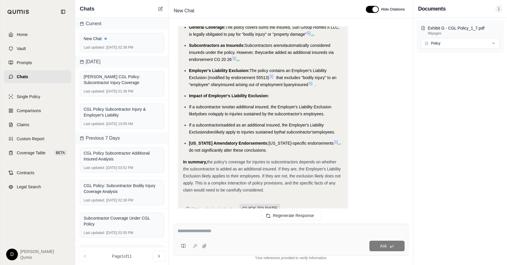
click at [248, 159] on div "In summary, the policy's coverage for injuries to subcontractors depends on whe…" at bounding box center [263, 176] width 160 height 35
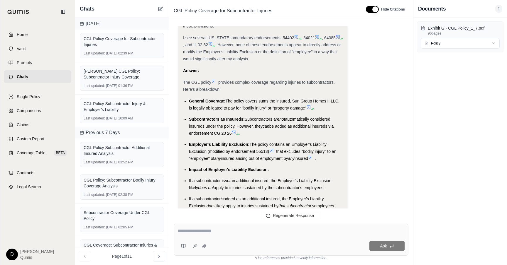
scroll to position [688, 0]
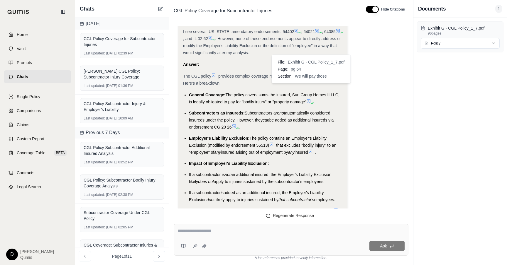
click at [310, 99] on icon at bounding box center [309, 101] width 4 height 4
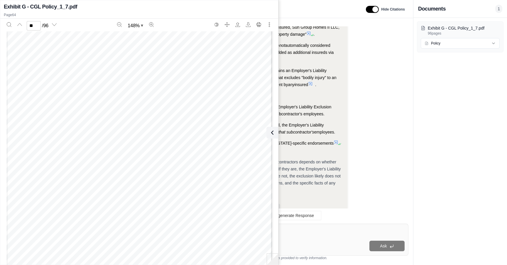
scroll to position [21687, 0]
type input "**"
click at [273, 131] on icon at bounding box center [271, 132] width 7 height 7
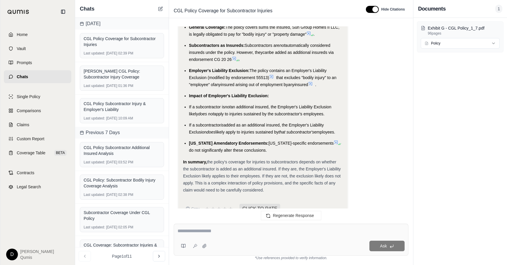
click at [248, 141] on span "[US_STATE] Amendatory Endorsements:" at bounding box center [229, 143] width 80 height 5
click at [240, 160] on span "the policy's coverage for injuries to subcontractors depends on whether the sub…" at bounding box center [262, 176] width 158 height 33
click at [244, 164] on span "the policy's coverage for injuries to subcontractors depends on whether the sub…" at bounding box center [262, 176] width 158 height 33
click at [44, 111] on link "Comparisons" at bounding box center [37, 110] width 67 height 13
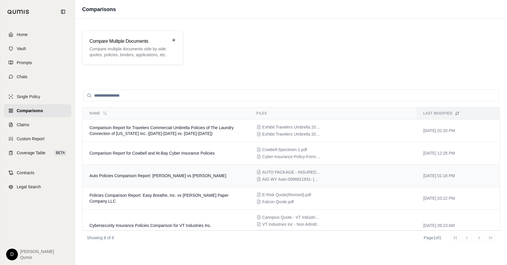
scroll to position [22, 0]
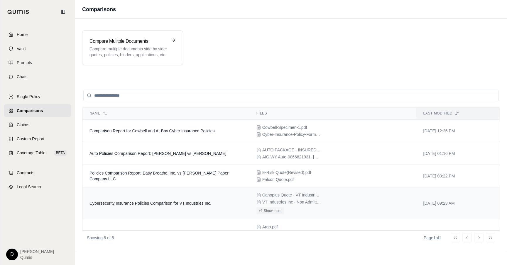
click at [178, 198] on td "Cybersecurity Insurance Policies Comparison for VT Industries Inc." at bounding box center [165, 204] width 167 height 32
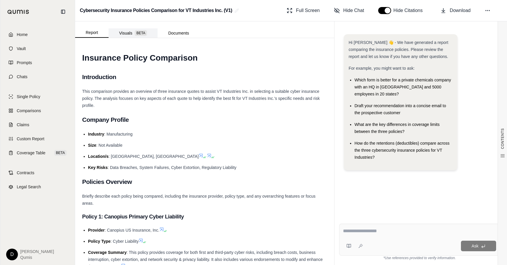
click at [130, 34] on button "Visuals BETA" at bounding box center [133, 32] width 49 height 9
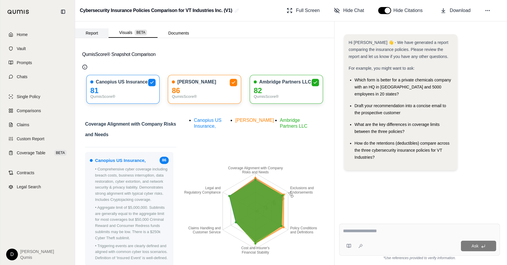
click at [94, 33] on button "Report" at bounding box center [91, 32] width 33 height 9
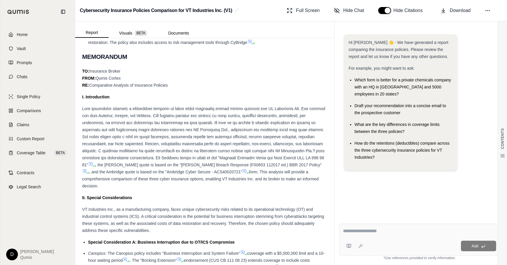
scroll to position [352, 0]
click at [222, 159] on span at bounding box center [203, 136] width 243 height 61
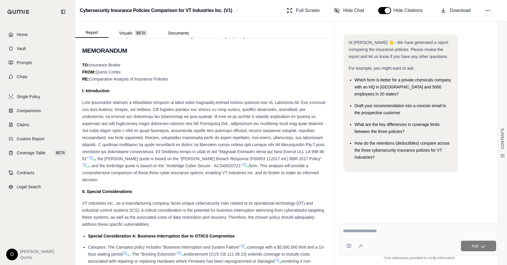
scroll to position [373, 0]
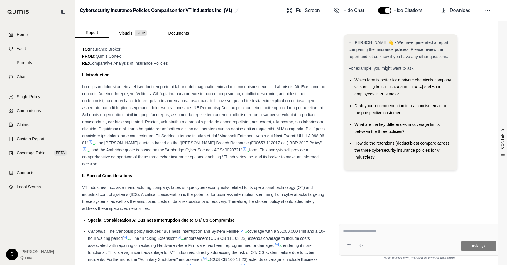
click at [222, 159] on span "form. This analysis will provide a comprehensive comparison of these three cybe…" at bounding box center [200, 157] width 236 height 19
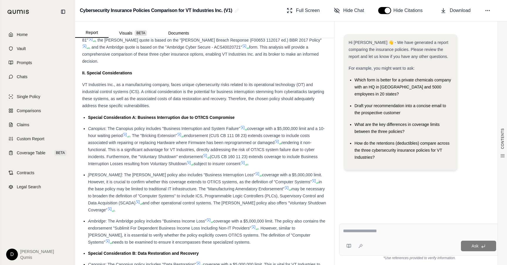
scroll to position [479, 0]
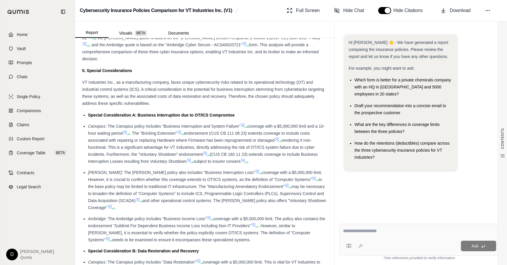
click at [365, 228] on textarea at bounding box center [419, 231] width 153 height 7
click at [265, 135] on span "endorsement (CUS CB 111 08 23) extends coverage to include costs associated wit…" at bounding box center [199, 137] width 222 height 12
click at [386, 234] on textarea at bounding box center [419, 231] width 153 height 7
click at [278, 199] on span "and other operational control systems. The [PERSON_NAME] policy also offers "Vo…" at bounding box center [207, 205] width 238 height 12
click at [43, 128] on link "Claims" at bounding box center [37, 125] width 67 height 13
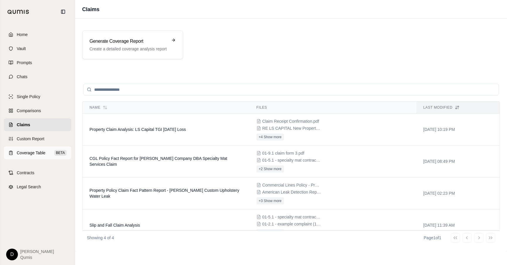
click at [46, 155] on link "Coverage Table BETA" at bounding box center [37, 153] width 67 height 13
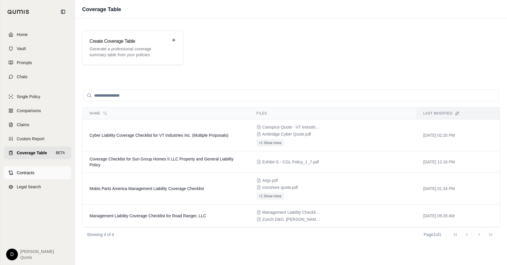
click at [37, 172] on link "Contracts" at bounding box center [37, 173] width 67 height 13
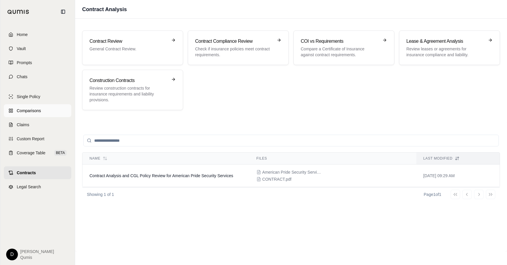
click at [45, 112] on link "Comparisons" at bounding box center [37, 110] width 67 height 13
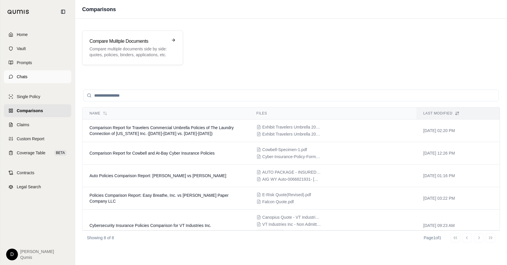
click at [30, 71] on link "Chats" at bounding box center [37, 76] width 67 height 13
